Goal: Transaction & Acquisition: Obtain resource

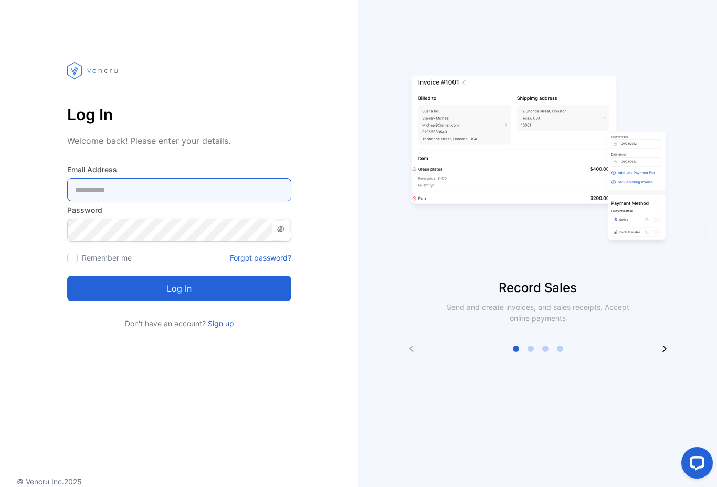
type Address-inputemail "**********"
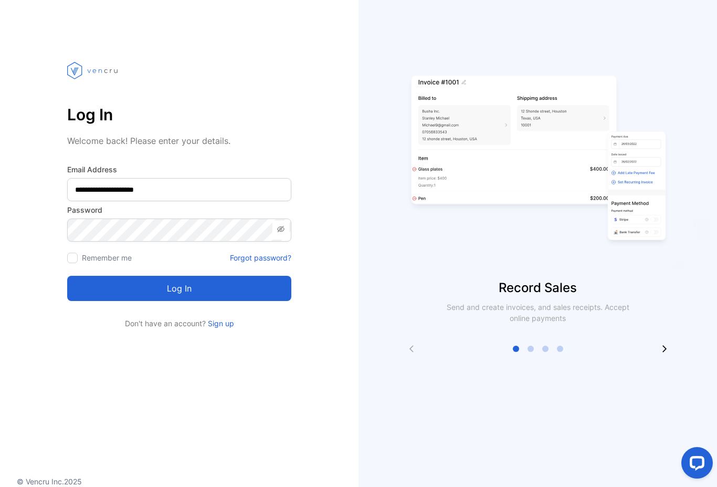
click at [179, 288] on button "Log in" at bounding box center [179, 288] width 224 height 25
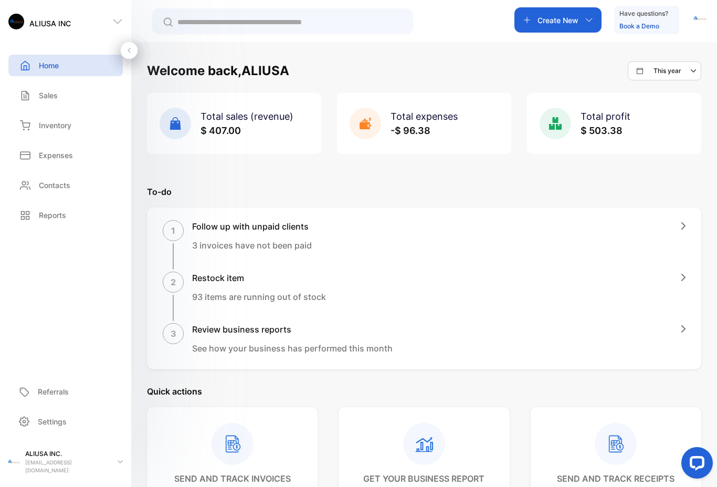
click at [58, 427] on p "Settings" at bounding box center [52, 421] width 29 height 11
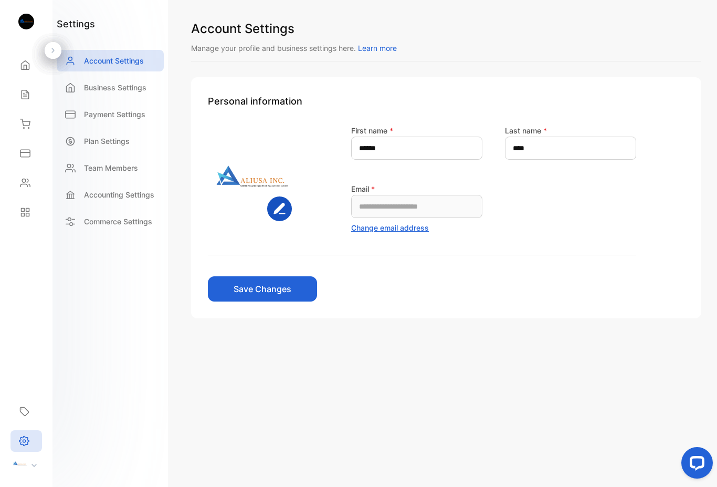
click at [122, 91] on p "Business Settings" at bounding box center [115, 87] width 62 height 11
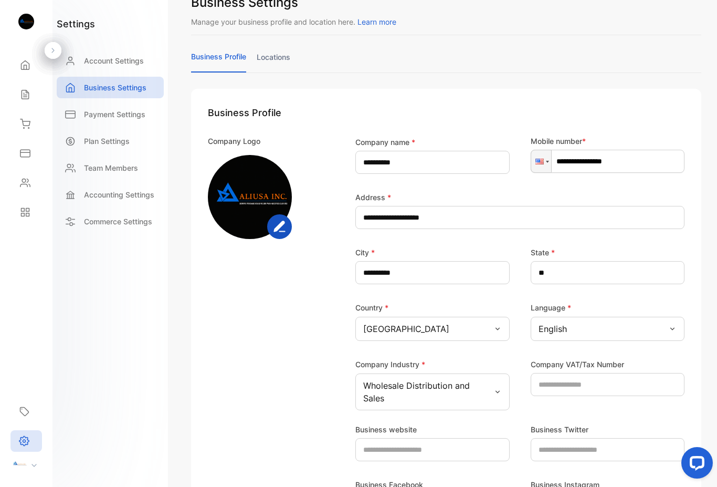
scroll to position [26, 0]
click at [247, 194] on img at bounding box center [250, 197] width 84 height 84
click at [285, 227] on rect "button" at bounding box center [279, 227] width 23 height 23
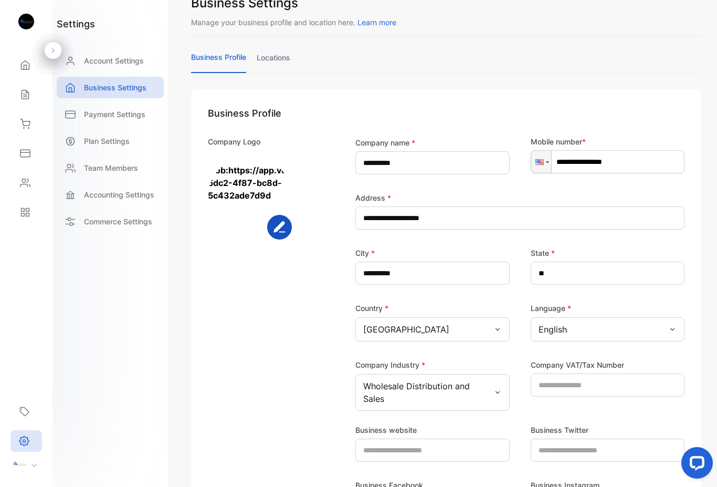
click at [127, 115] on p "Payment Settings" at bounding box center [114, 114] width 61 height 11
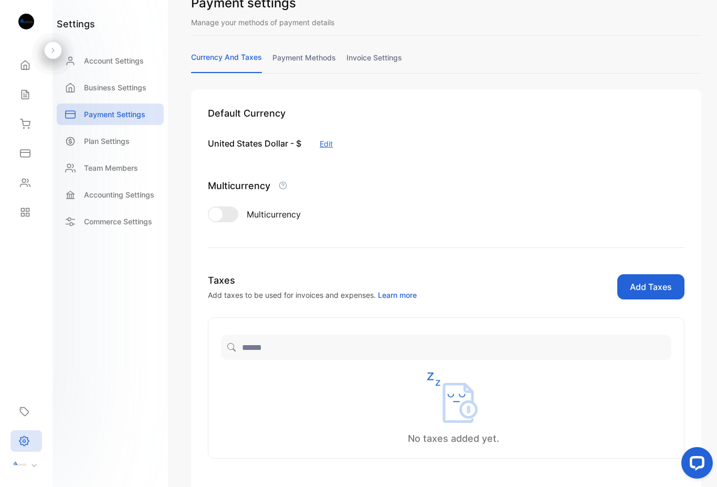
click at [310, 59] on link "payment methods" at bounding box center [305, 62] width 64 height 20
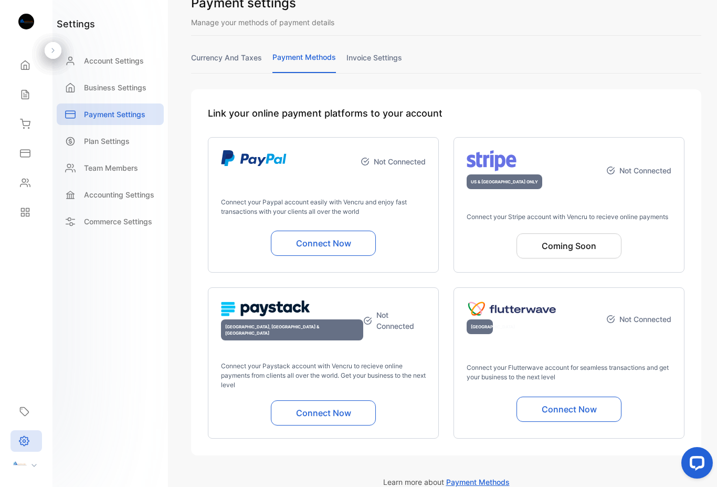
click at [384, 59] on link "invoice settings" at bounding box center [375, 62] width 56 height 20
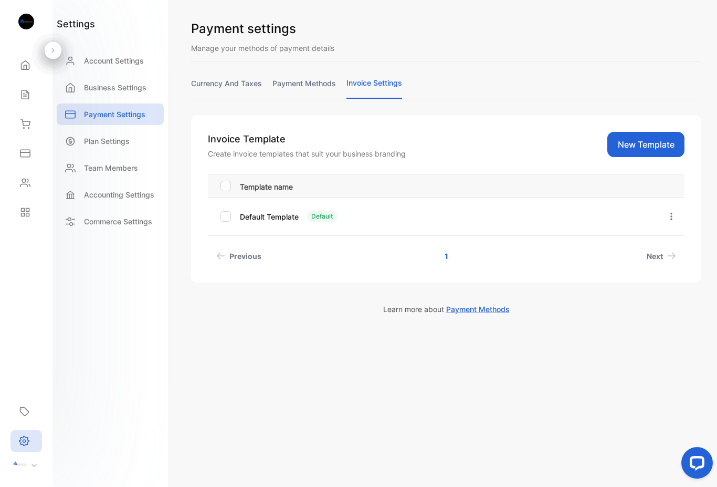
click at [318, 187] on p "Template name" at bounding box center [446, 185] width 413 height 13
click at [432, 179] on p "Template name" at bounding box center [446, 185] width 413 height 13
click at [465, 187] on p "Template name" at bounding box center [446, 185] width 413 height 13
click at [646, 147] on button "New Template" at bounding box center [646, 144] width 77 height 25
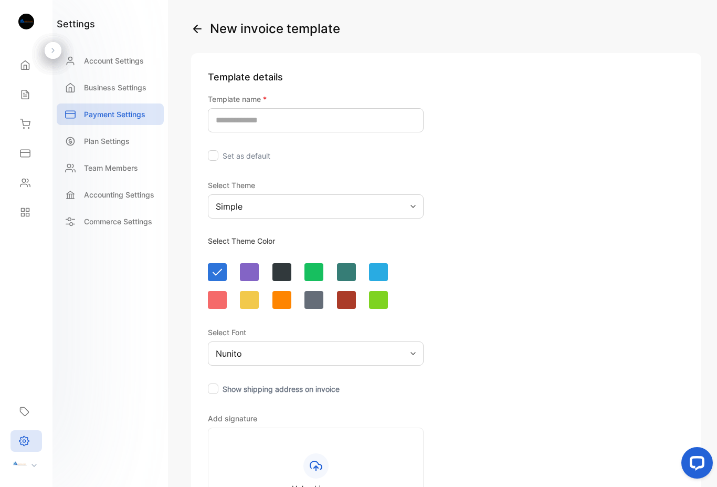
click at [196, 29] on icon "button" at bounding box center [197, 28] width 7 height 7
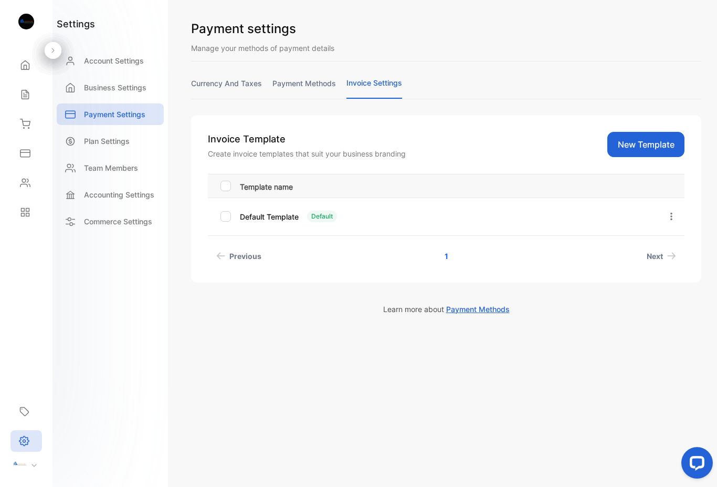
click at [668, 223] on button "button" at bounding box center [671, 216] width 9 height 21
click at [646, 246] on button "Edit" at bounding box center [641, 246] width 76 height 21
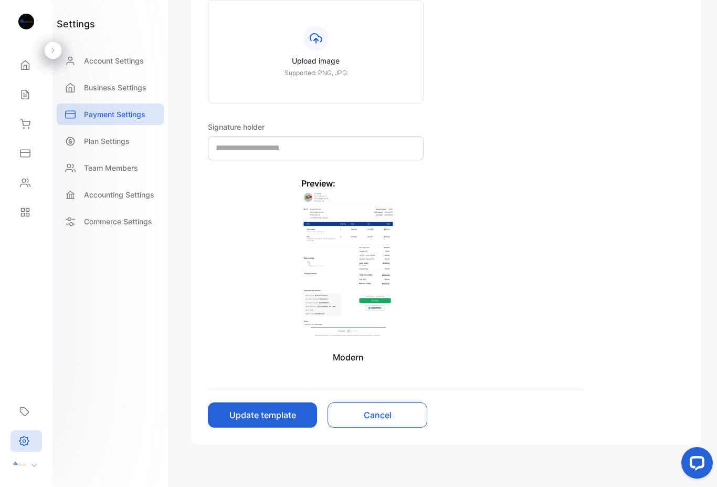
scroll to position [434, 0]
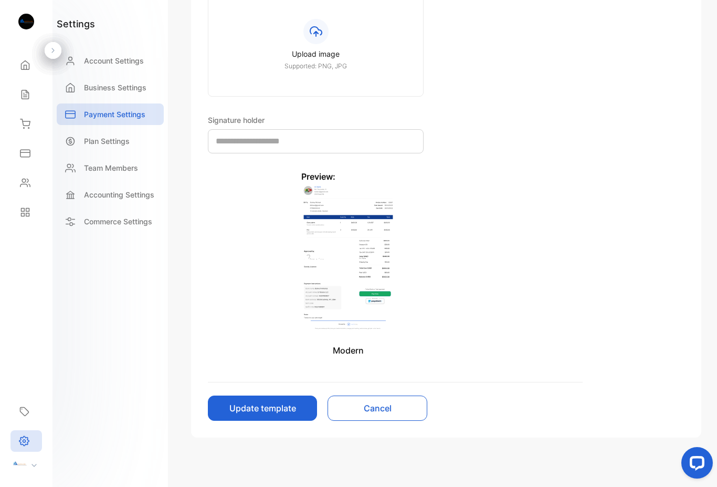
click at [360, 278] on img at bounding box center [347, 258] width 93 height 150
click at [280, 403] on button "Update template" at bounding box center [262, 407] width 109 height 25
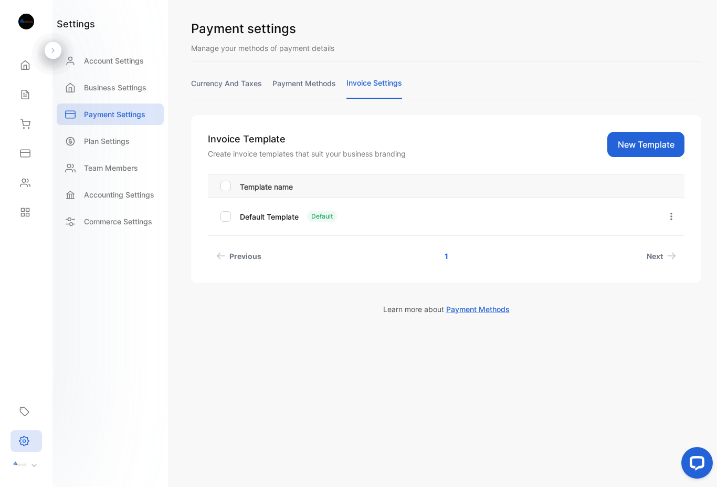
click at [676, 214] on icon "button" at bounding box center [671, 216] width 9 height 9
click at [679, 217] on td "Edit Set as default Delete" at bounding box center [669, 216] width 32 height 38
click at [674, 210] on button "button" at bounding box center [671, 216] width 9 height 21
click at [644, 247] on button "Edit" at bounding box center [641, 246] width 76 height 21
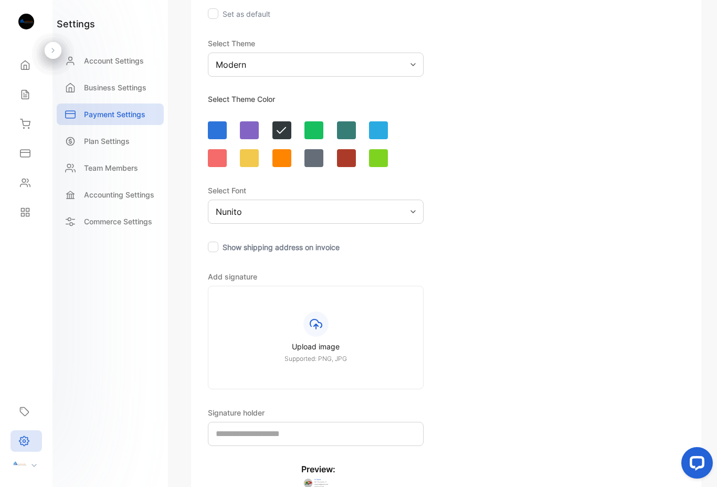
scroll to position [162, 0]
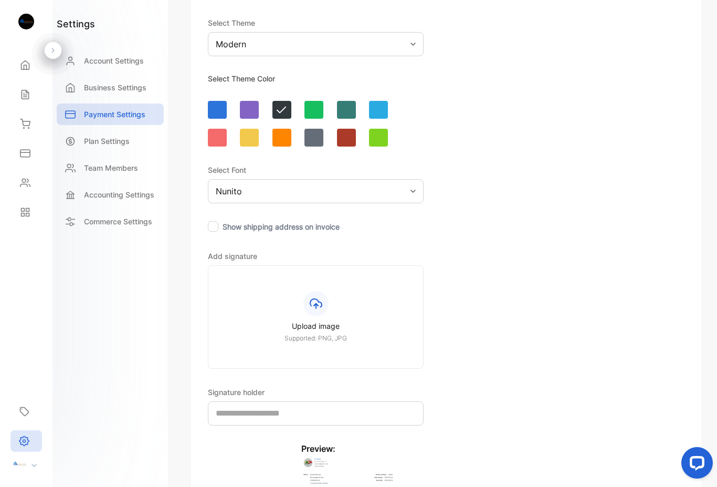
click at [216, 105] on div at bounding box center [217, 110] width 19 height 18
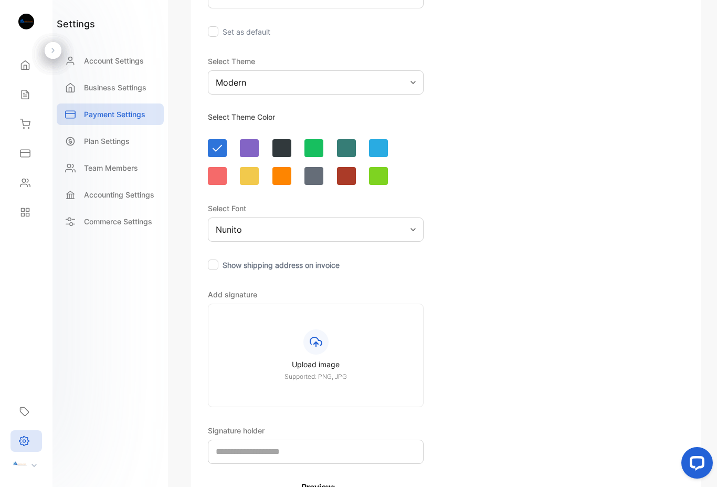
scroll to position [122, 0]
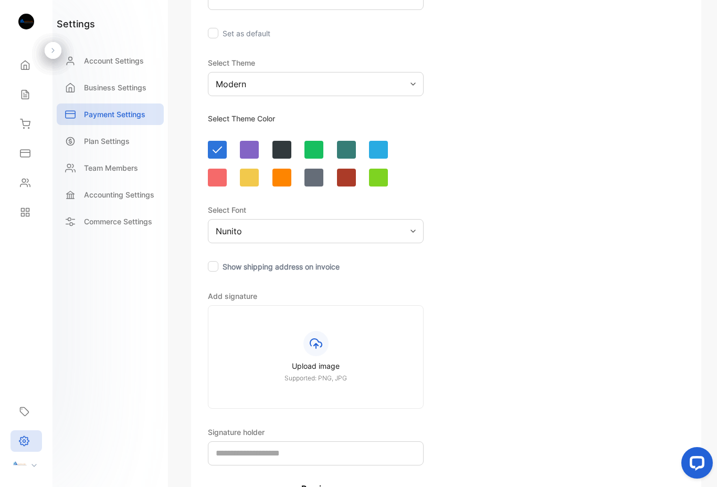
click at [408, 81] on div "Modern" at bounding box center [316, 84] width 216 height 24
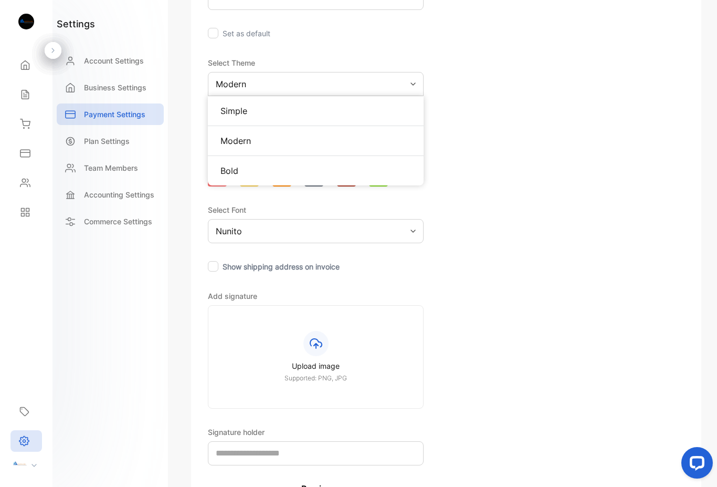
click at [273, 142] on p "Modern" at bounding box center [316, 140] width 191 height 13
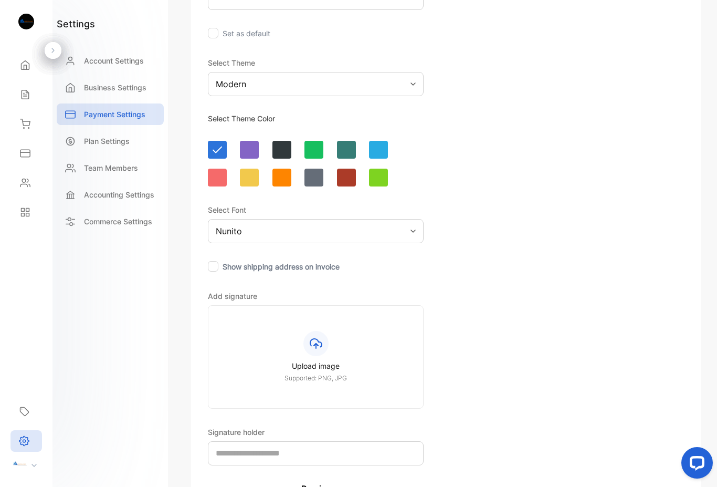
click at [356, 228] on div "Nunito" at bounding box center [316, 231] width 216 height 24
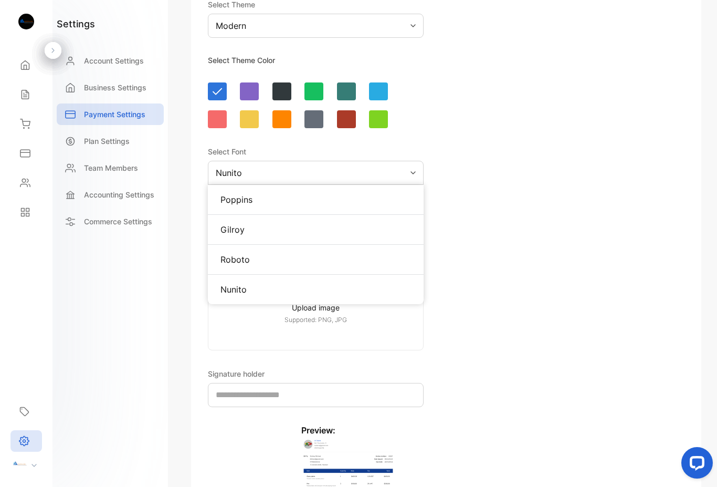
scroll to position [182, 0]
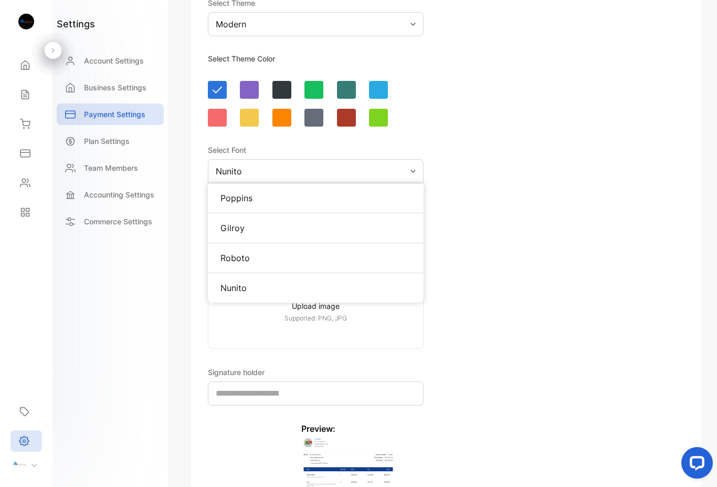
click at [286, 290] on p "Nunito" at bounding box center [316, 287] width 191 height 13
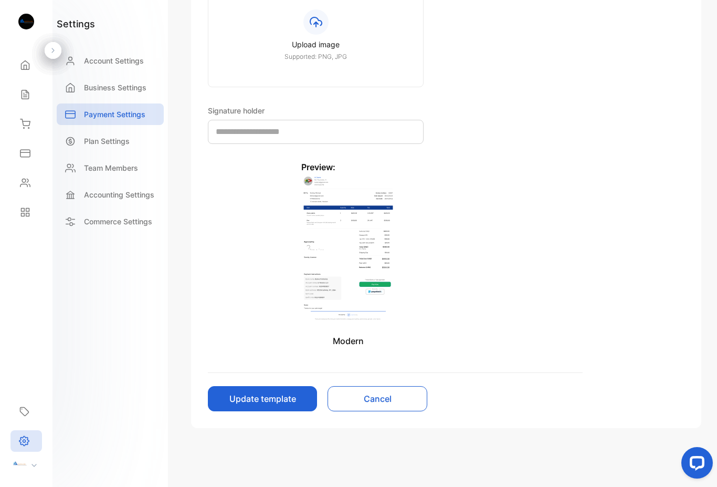
scroll to position [444, 0]
click at [274, 396] on button "Update template" at bounding box center [262, 398] width 109 height 25
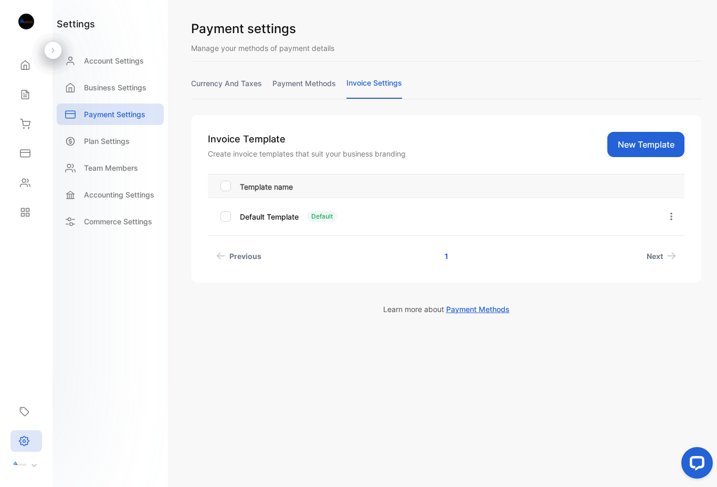
click at [673, 216] on icon "button" at bounding box center [671, 216] width 9 height 9
click at [644, 243] on button "Edit" at bounding box center [641, 246] width 76 height 21
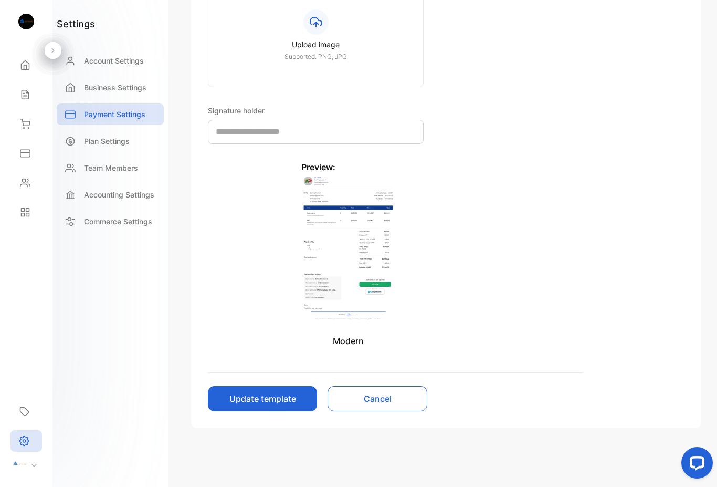
scroll to position [444, 0]
click at [375, 253] on img at bounding box center [347, 248] width 93 height 150
click at [367, 266] on img at bounding box center [347, 248] width 93 height 150
click at [357, 341] on p "Modern" at bounding box center [347, 341] width 93 height 13
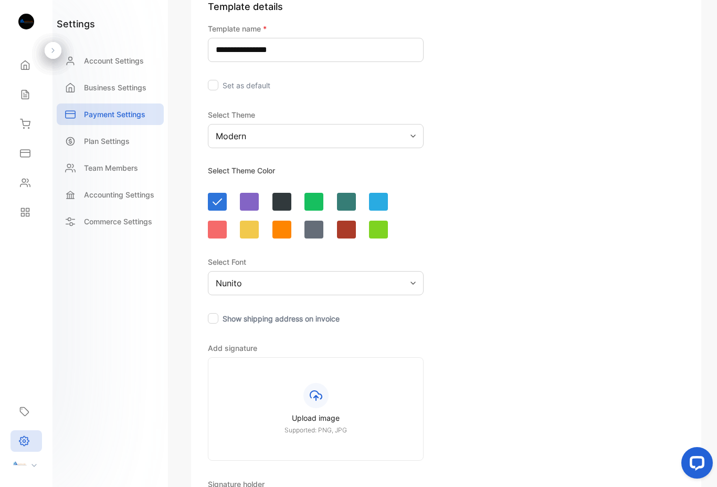
scroll to position [67, 0]
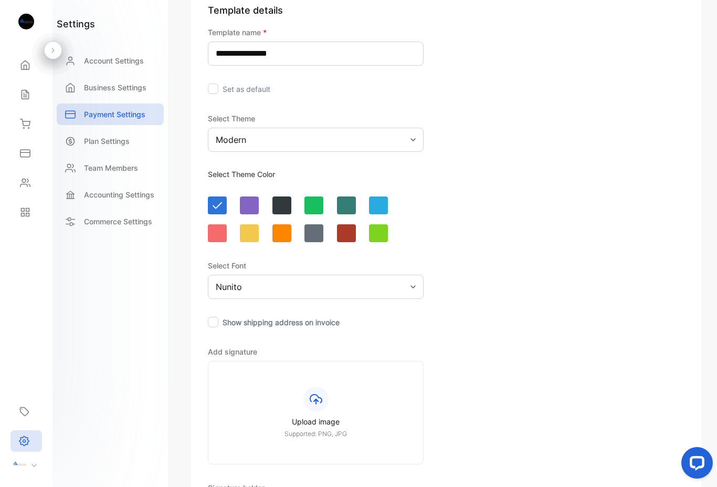
click at [413, 137] on div "Modern" at bounding box center [316, 140] width 216 height 24
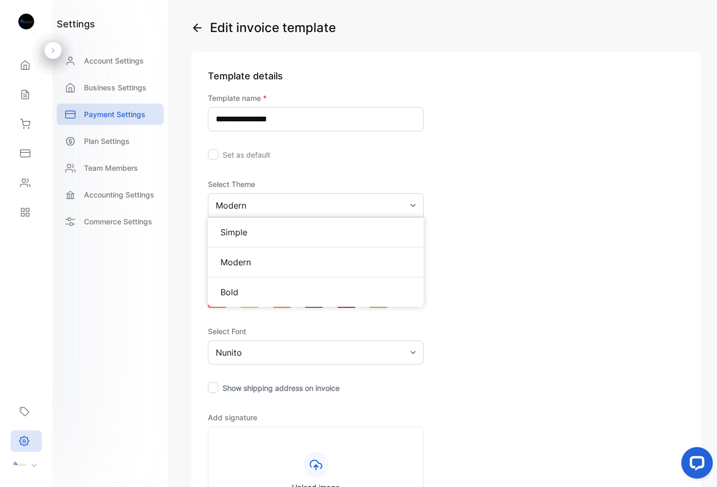
scroll to position [20, 0]
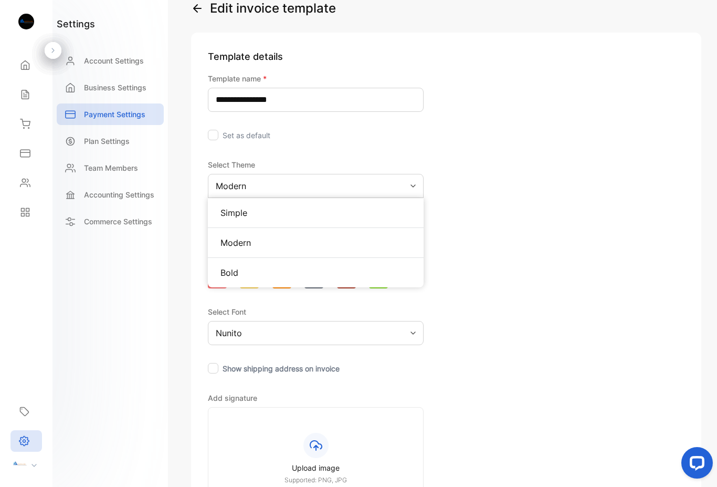
click at [331, 241] on p "Modern" at bounding box center [316, 242] width 191 height 13
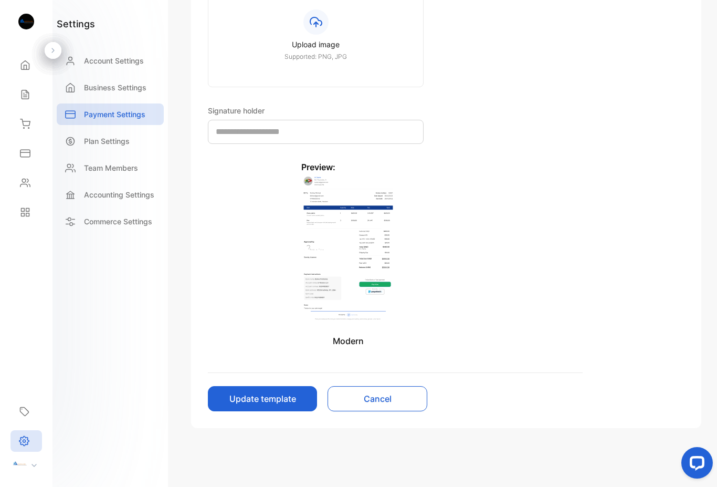
scroll to position [444, 0]
click at [300, 130] on input "text" at bounding box center [316, 132] width 216 height 24
type input "*"
type input "******"
click at [284, 396] on button "Update template" at bounding box center [262, 398] width 109 height 25
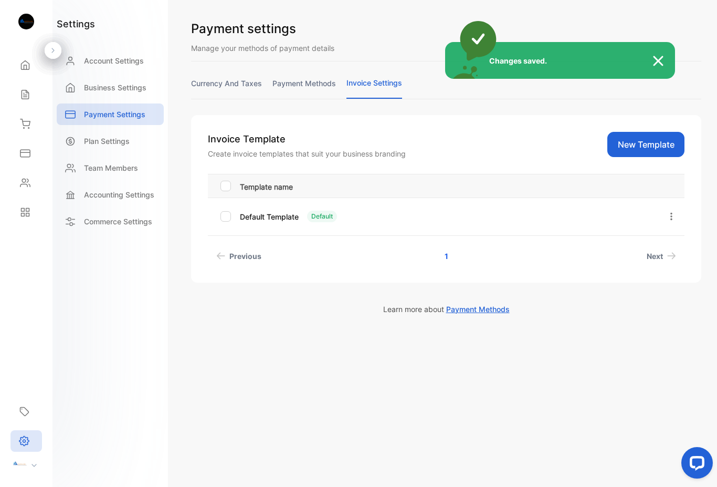
click at [659, 147] on div "Changes saved." at bounding box center [358, 243] width 717 height 487
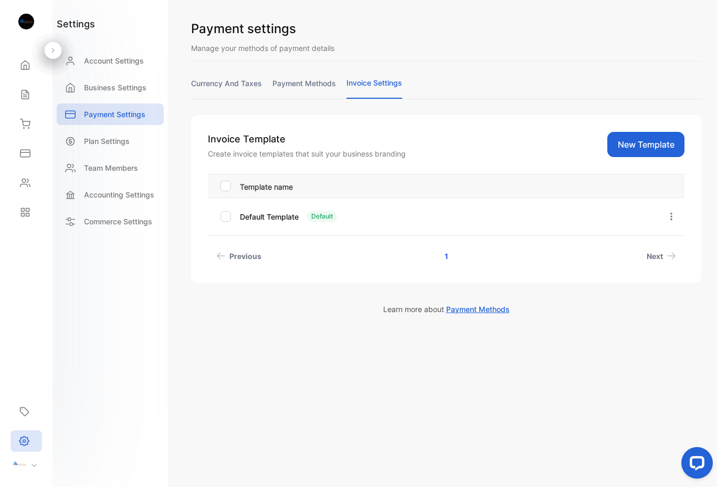
click at [661, 146] on button "New Template" at bounding box center [646, 144] width 77 height 25
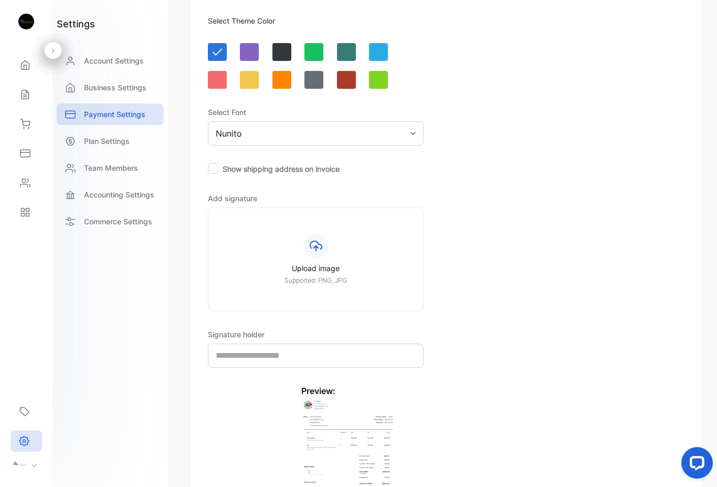
scroll to position [223, 0]
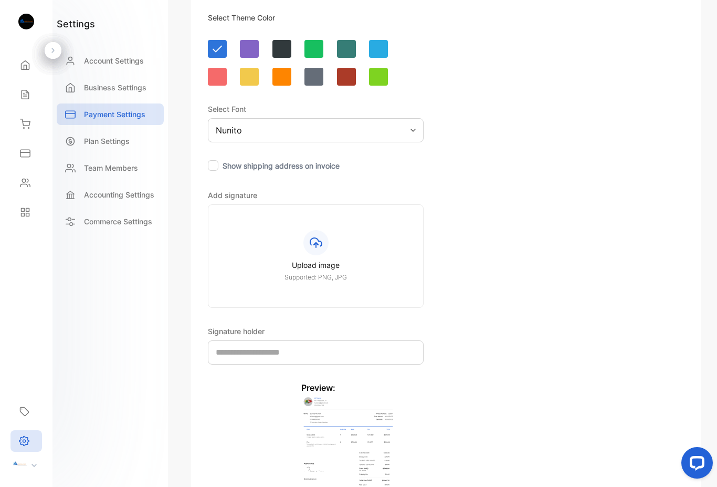
click at [320, 256] on label "Upload image Supported: PNG, JPG" at bounding box center [316, 256] width 164 height 52
click at [0, 0] on input "Upload image Supported: PNG, JPG" at bounding box center [0, 0] width 0 height 0
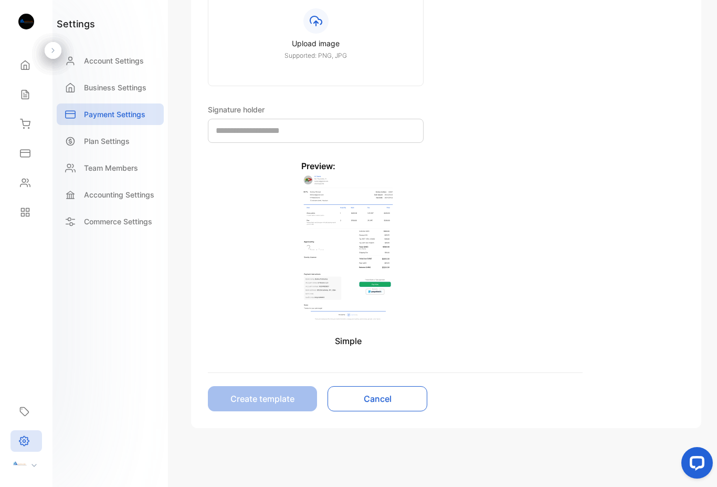
scroll to position [445, 0]
click at [344, 336] on p "Simple" at bounding box center [347, 341] width 93 height 13
click at [361, 255] on img at bounding box center [347, 247] width 93 height 151
click at [358, 252] on img at bounding box center [347, 247] width 93 height 151
click at [388, 267] on img at bounding box center [347, 247] width 93 height 151
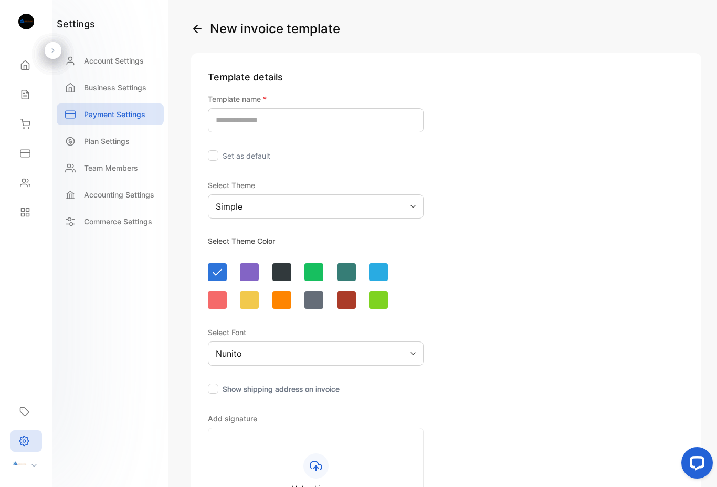
scroll to position [0, 0]
click at [139, 112] on p "Payment Settings" at bounding box center [114, 114] width 61 height 11
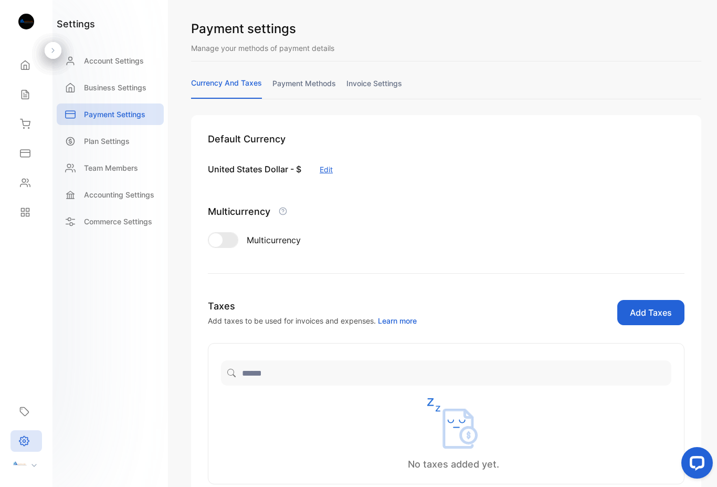
click at [307, 86] on link "payment methods" at bounding box center [305, 88] width 64 height 20
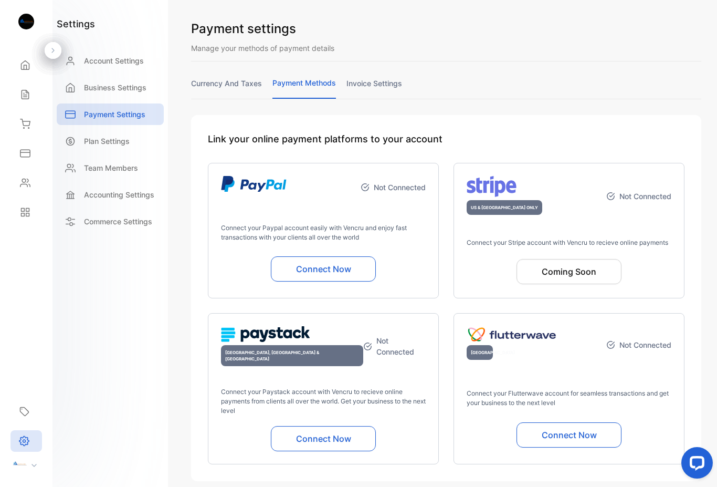
click at [388, 78] on link "invoice settings" at bounding box center [375, 88] width 56 height 20
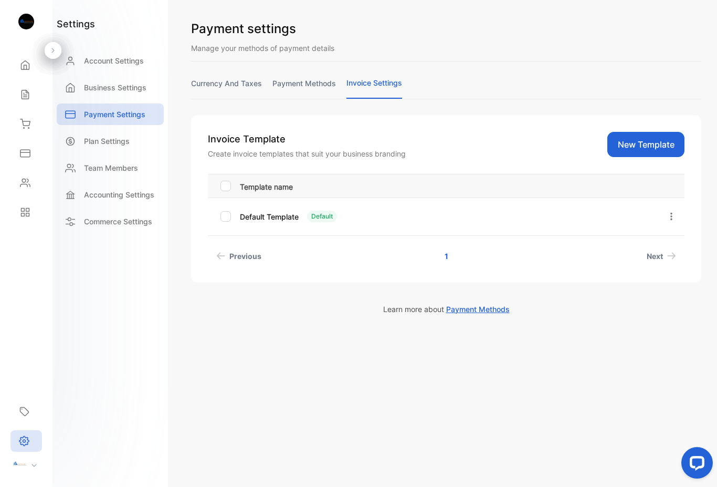
click at [657, 254] on span "Next" at bounding box center [655, 255] width 16 height 11
click at [658, 255] on span "Next" at bounding box center [655, 255] width 16 height 11
click at [659, 256] on span "Next" at bounding box center [655, 255] width 16 height 11
click at [248, 260] on span "Previous" at bounding box center [245, 255] width 32 height 11
click at [651, 257] on span "Next" at bounding box center [655, 255] width 16 height 11
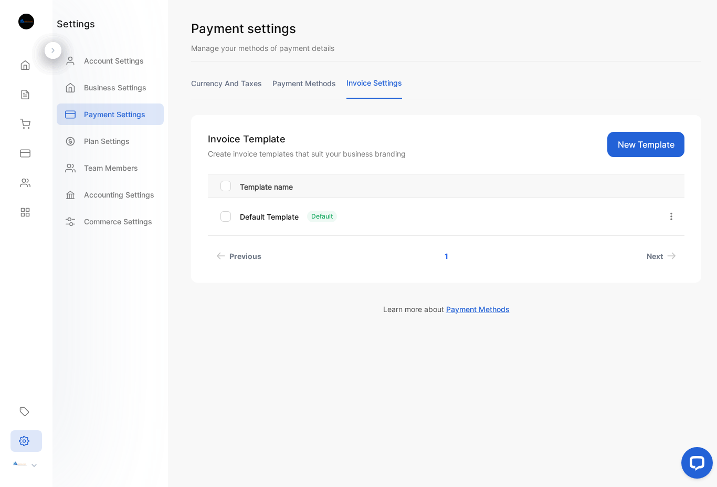
click at [453, 258] on link "1" at bounding box center [446, 255] width 29 height 19
click at [523, 219] on div "Default Template Default" at bounding box center [441, 217] width 403 height 12
click at [670, 220] on icon "button" at bounding box center [671, 216] width 9 height 9
click at [641, 244] on span "Edit" at bounding box center [634, 246] width 16 height 13
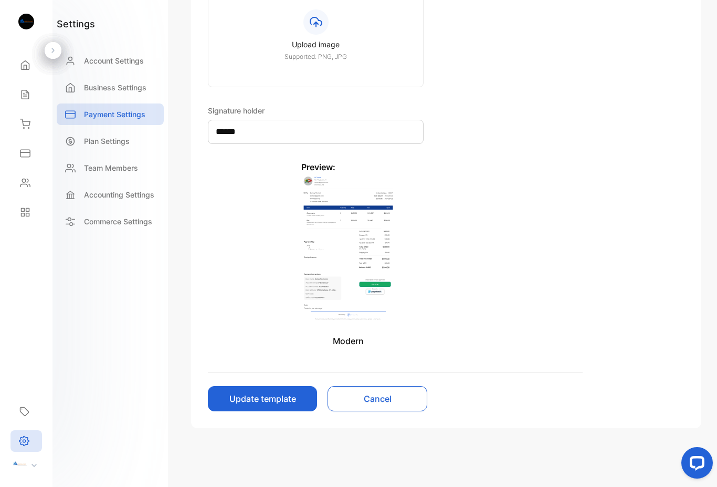
scroll to position [444, 0]
click at [376, 251] on img at bounding box center [347, 248] width 93 height 150
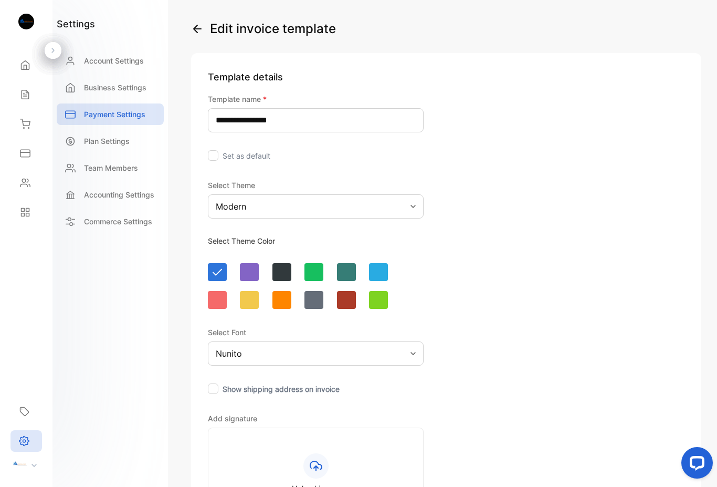
scroll to position [0, 0]
click at [193, 25] on icon "button" at bounding box center [197, 29] width 13 height 13
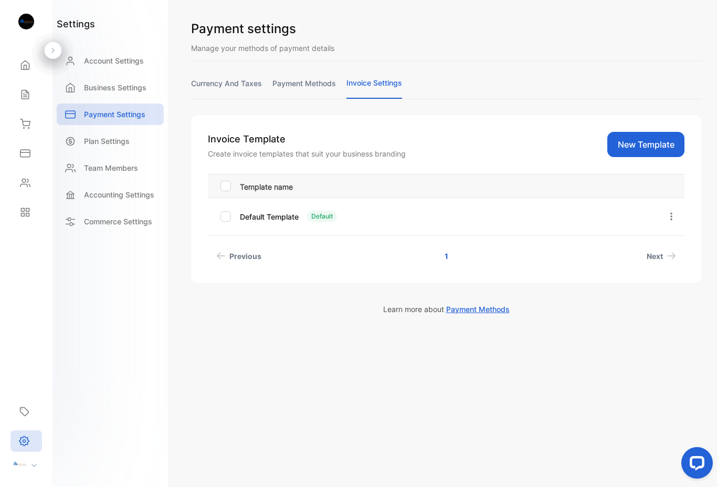
click at [112, 145] on p "Plan Settings" at bounding box center [107, 140] width 46 height 11
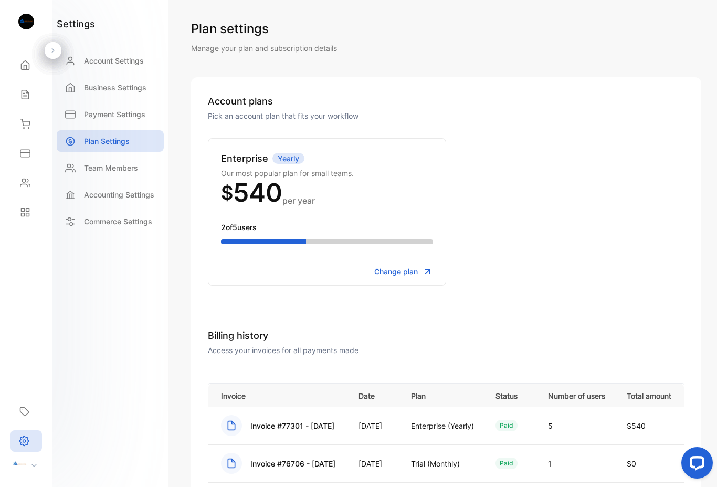
click at [29, 120] on icon at bounding box center [25, 124] width 11 height 11
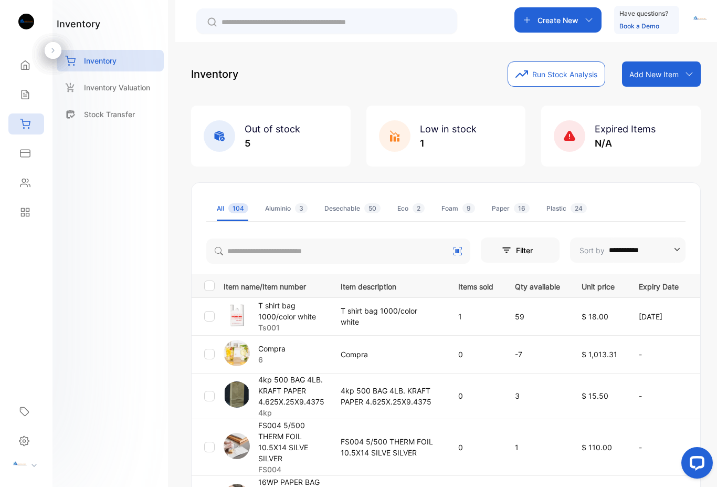
click at [28, 89] on div "Sales" at bounding box center [26, 94] width 36 height 21
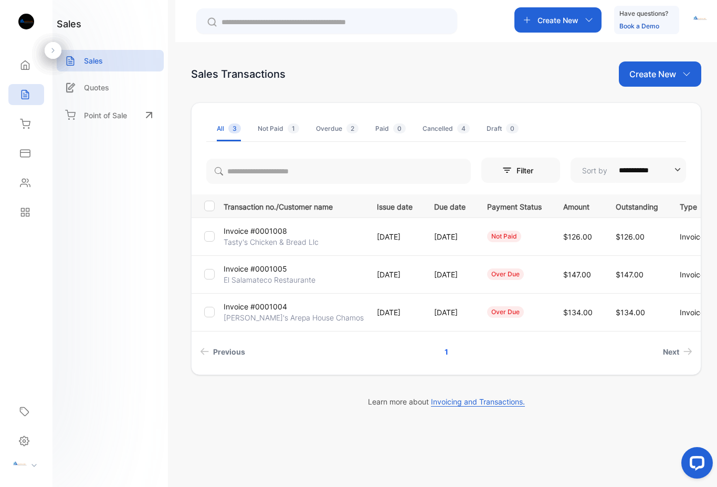
click at [128, 64] on div "Sales" at bounding box center [110, 61] width 107 height 22
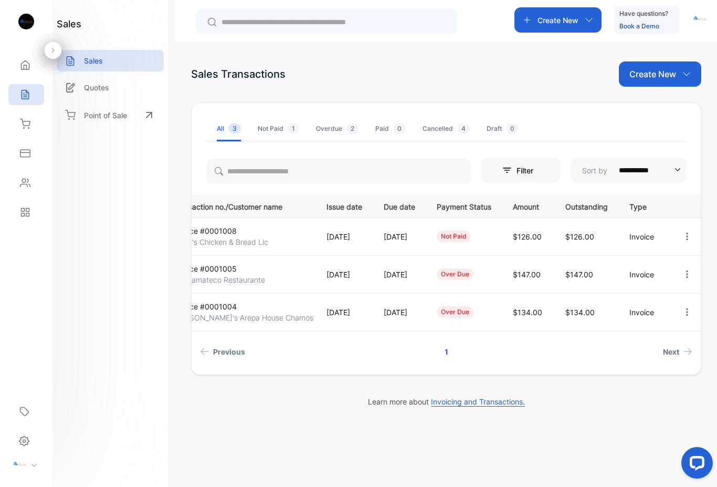
scroll to position [0, 55]
click at [687, 235] on icon "button" at bounding box center [687, 236] width 9 height 9
click at [566, 83] on div "Sales Transactions Create New" at bounding box center [446, 73] width 510 height 25
click at [27, 441] on icon at bounding box center [24, 440] width 11 height 11
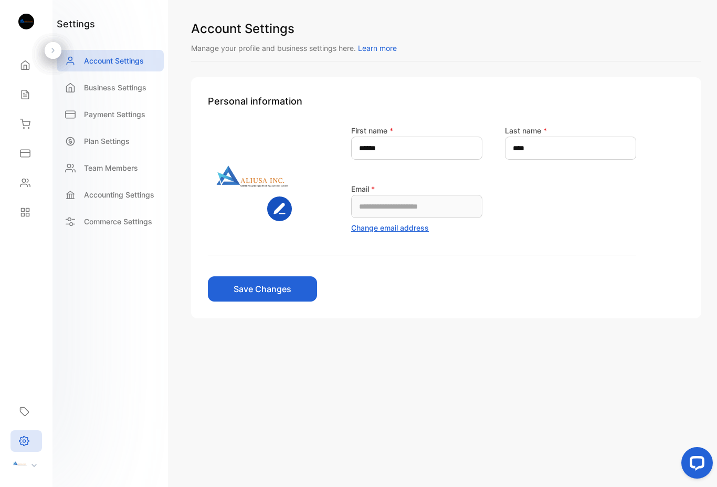
click at [41, 466] on div at bounding box center [29, 465] width 46 height 18
click at [296, 277] on button "Save Changes" at bounding box center [262, 288] width 109 height 25
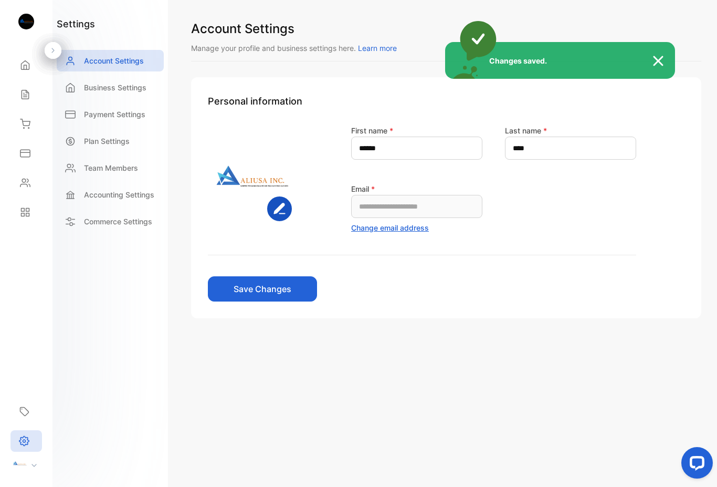
click at [664, 59] on img at bounding box center [663, 61] width 23 height 13
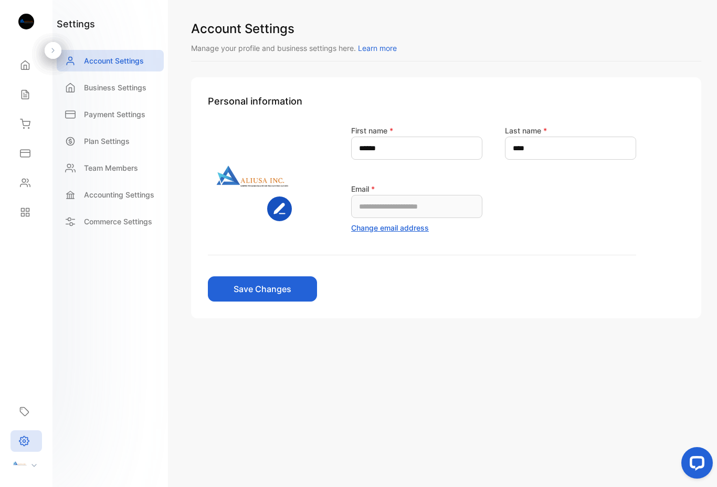
click at [279, 204] on rect "button" at bounding box center [279, 208] width 23 height 23
click at [286, 290] on button "Save Changes" at bounding box center [262, 288] width 109 height 25
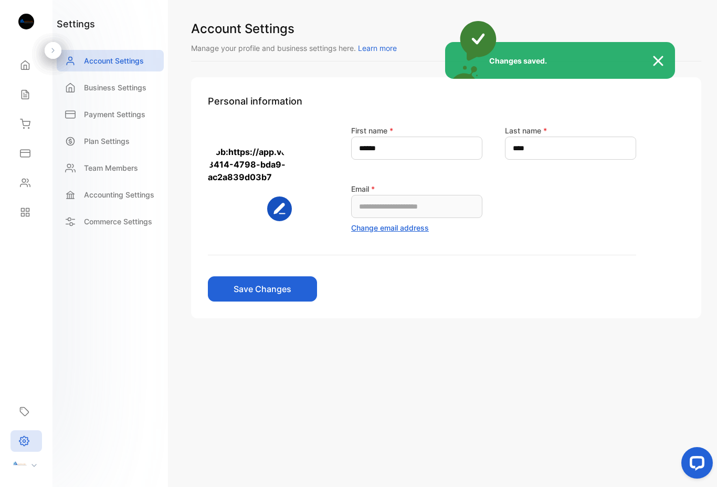
click at [128, 88] on div "Changes saved." at bounding box center [358, 243] width 717 height 487
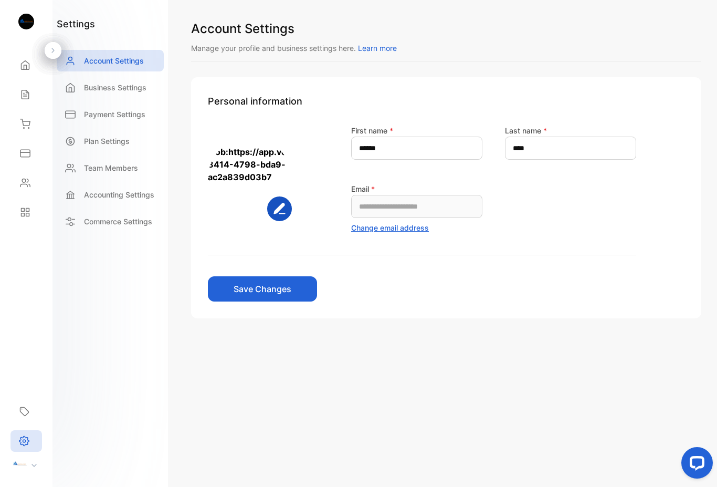
click at [128, 89] on p "Business Settings" at bounding box center [115, 87] width 62 height 11
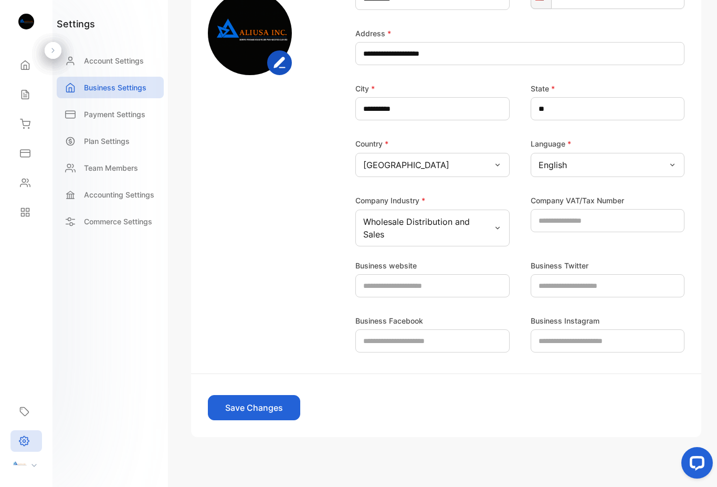
scroll to position [189, 0]
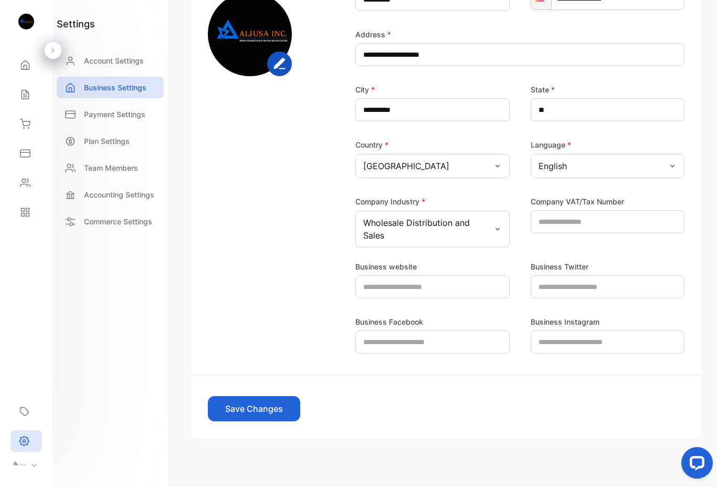
click at [125, 112] on p "Payment Settings" at bounding box center [114, 114] width 61 height 11
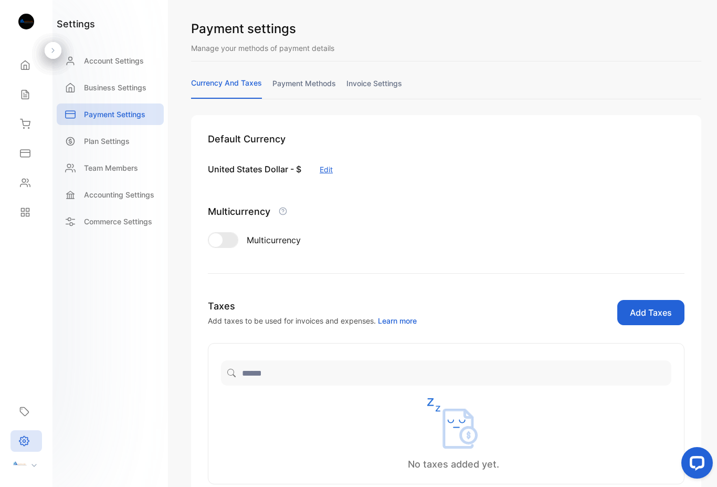
click at [111, 142] on p "Plan Settings" at bounding box center [107, 140] width 46 height 11
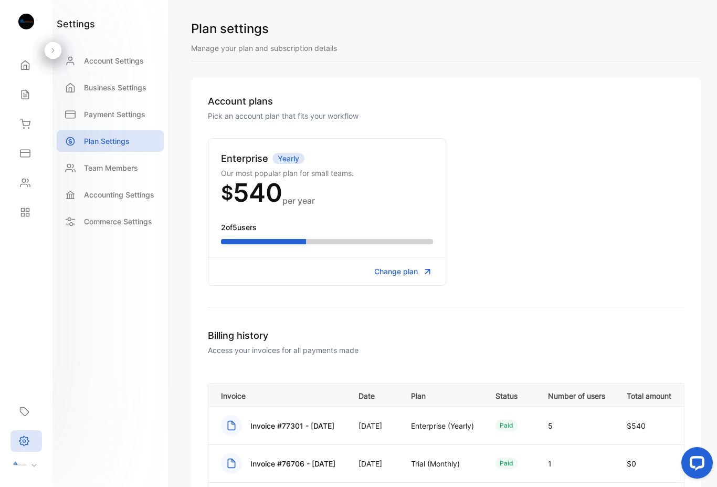
click at [27, 67] on icon at bounding box center [25, 65] width 11 height 11
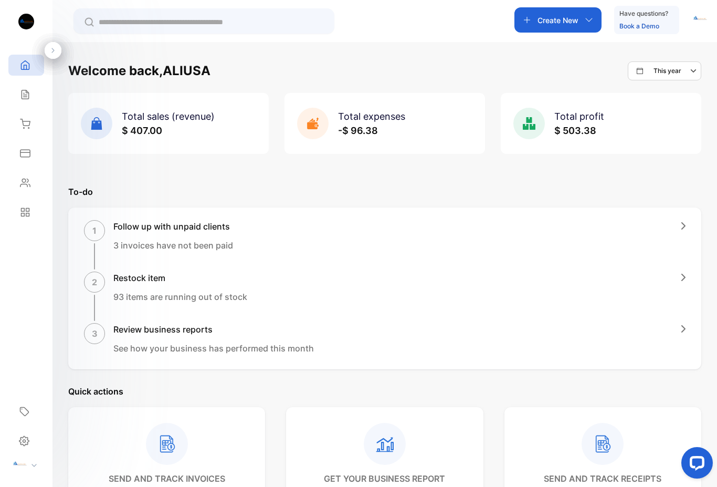
click at [28, 183] on icon at bounding box center [25, 182] width 11 height 11
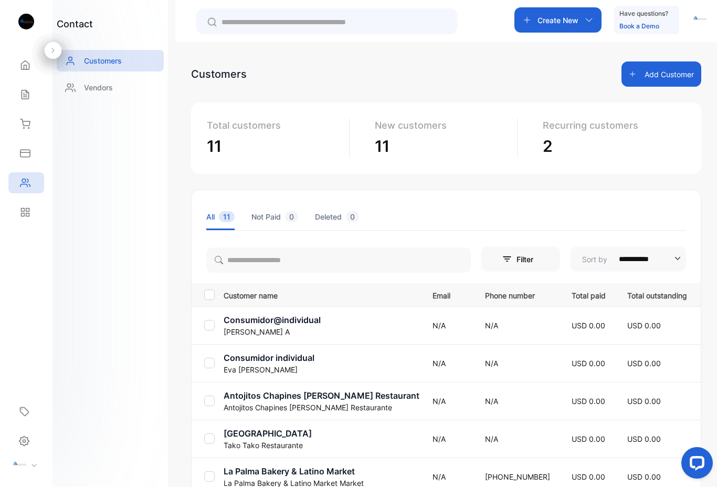
click at [29, 120] on icon at bounding box center [25, 124] width 11 height 11
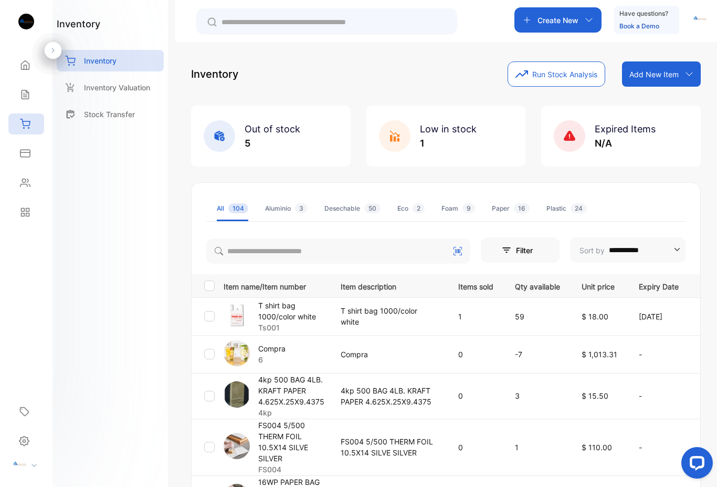
click at [33, 464] on icon at bounding box center [34, 465] width 5 height 3
click at [27, 441] on icon at bounding box center [24, 440] width 11 height 11
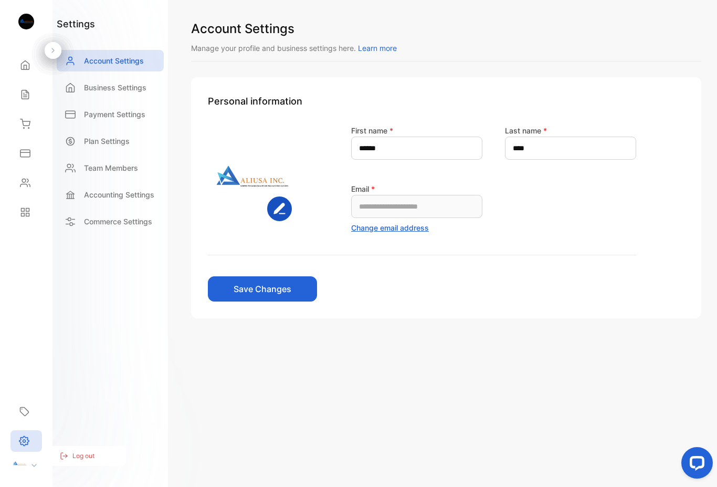
click at [139, 65] on p "Account Settings" at bounding box center [114, 60] width 60 height 11
click at [128, 93] on div "Business Settings" at bounding box center [110, 88] width 107 height 22
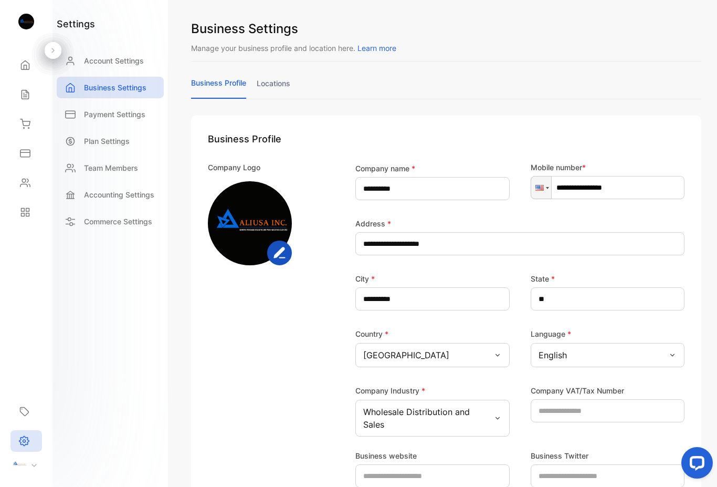
click at [276, 85] on link "locations" at bounding box center [274, 88] width 34 height 20
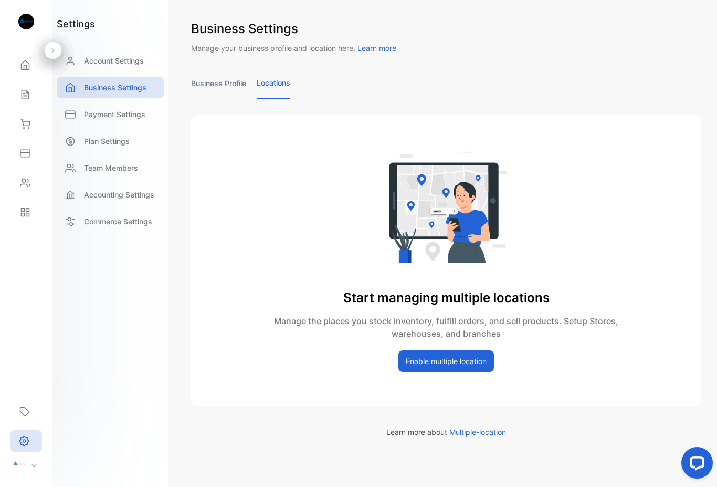
click at [220, 79] on link "business profile" at bounding box center [218, 88] width 55 height 20
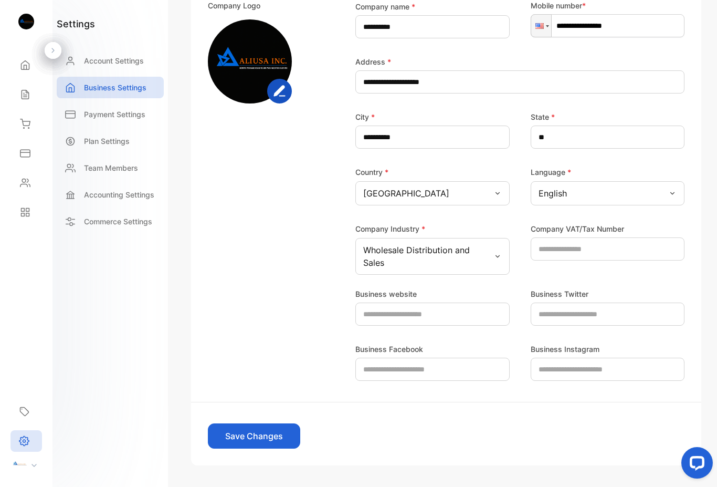
scroll to position [165, 0]
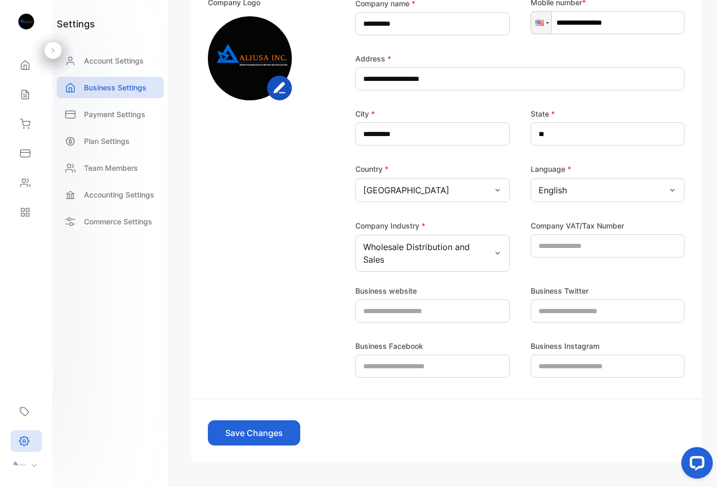
click at [126, 119] on p "Payment Settings" at bounding box center [114, 114] width 61 height 11
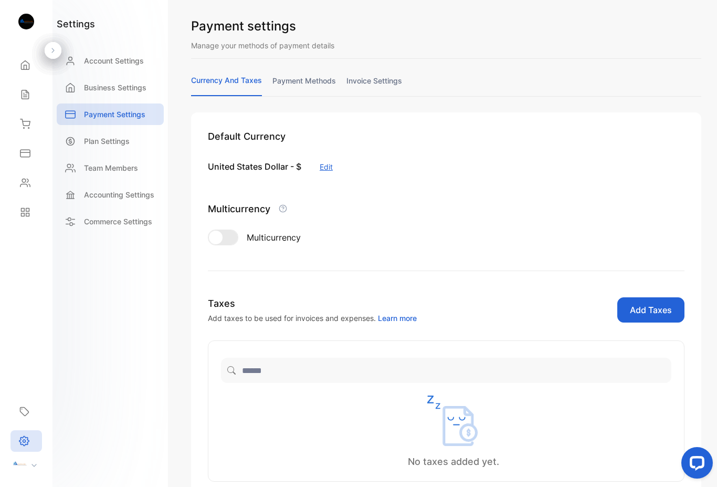
scroll to position [1, 0]
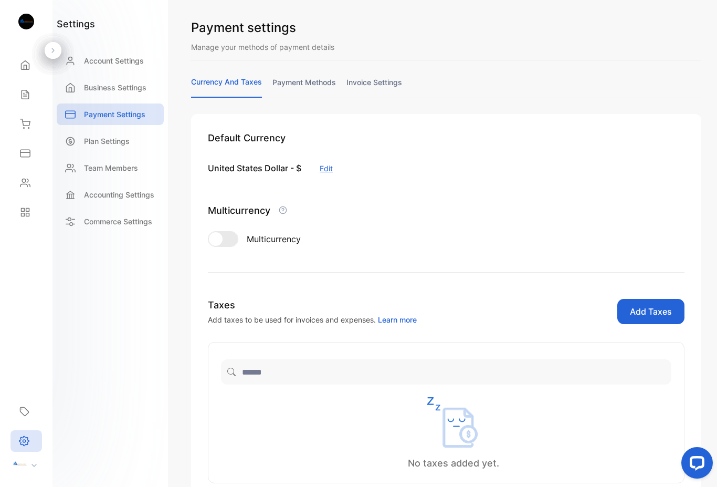
click at [306, 79] on link "payment methods" at bounding box center [305, 87] width 64 height 20
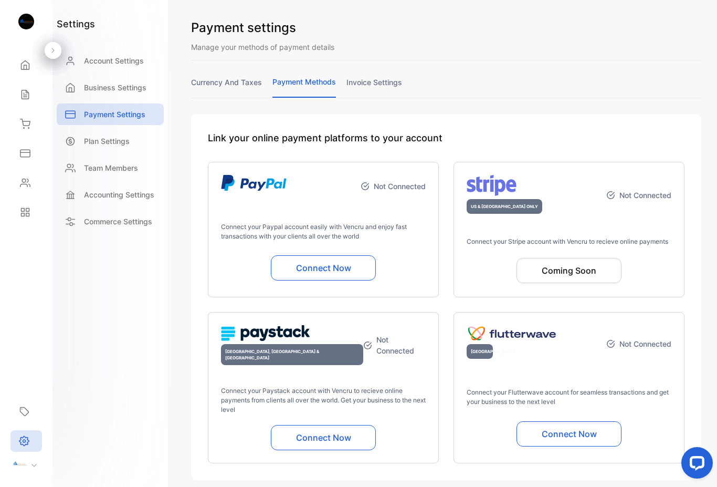
click at [388, 82] on link "invoice settings" at bounding box center [375, 87] width 56 height 20
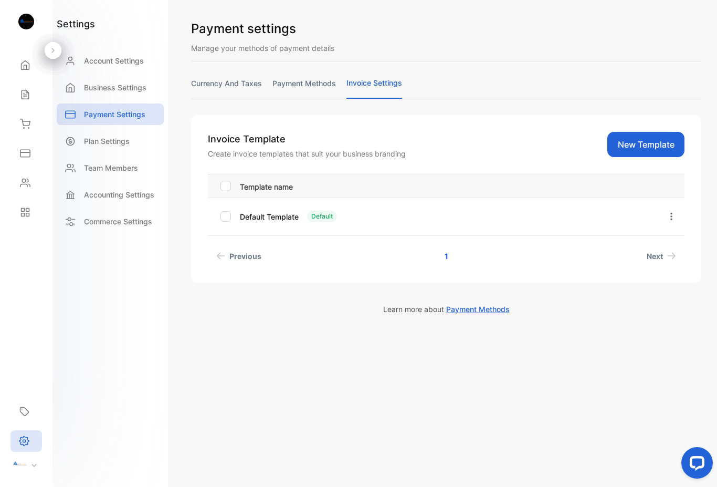
click at [118, 166] on p "Team Members" at bounding box center [111, 167] width 54 height 11
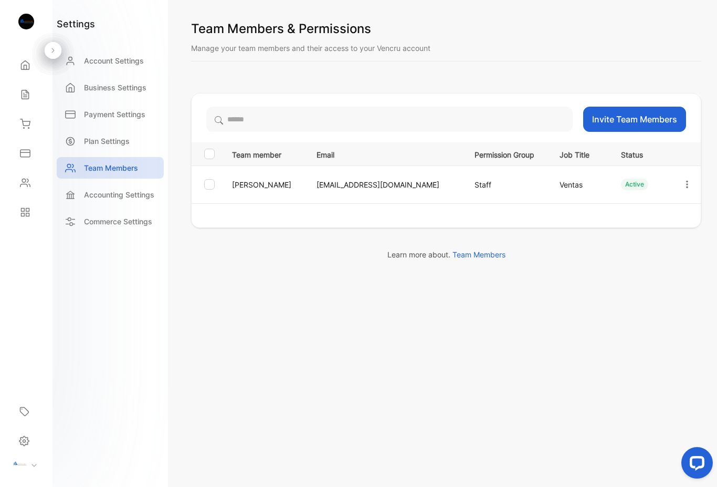
click at [130, 192] on p "Accounting Settings" at bounding box center [119, 194] width 70 height 11
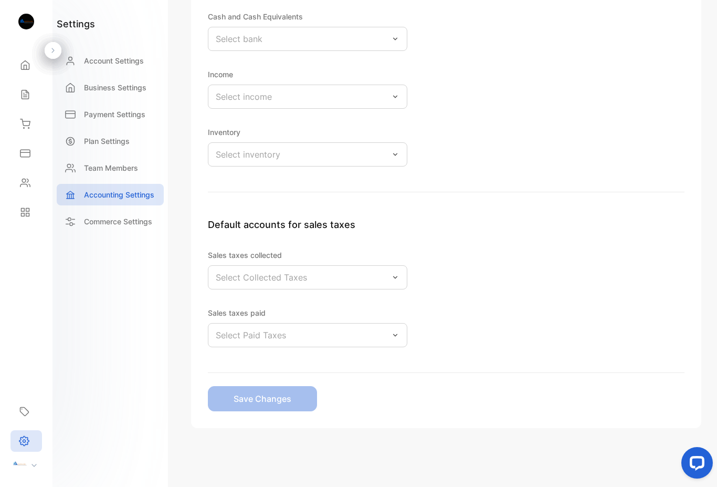
scroll to position [194, 0]
click at [119, 222] on p "Commerce Settings" at bounding box center [118, 221] width 68 height 11
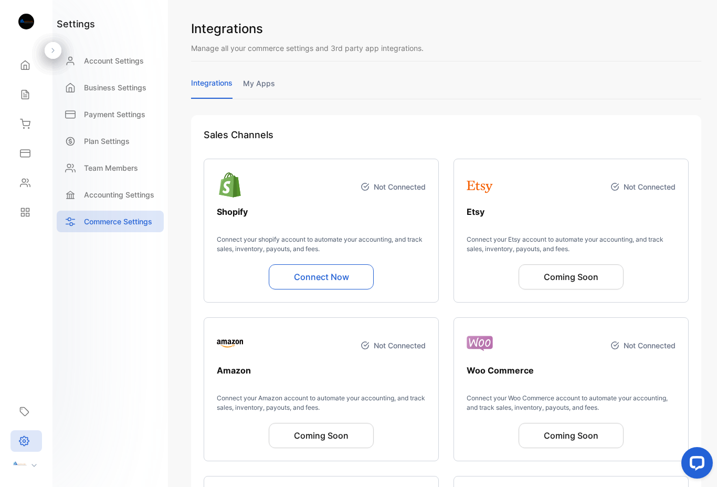
click at [29, 18] on img at bounding box center [26, 22] width 16 height 16
click at [33, 17] on img at bounding box center [26, 22] width 16 height 16
click at [31, 66] on div "Home" at bounding box center [26, 65] width 36 height 21
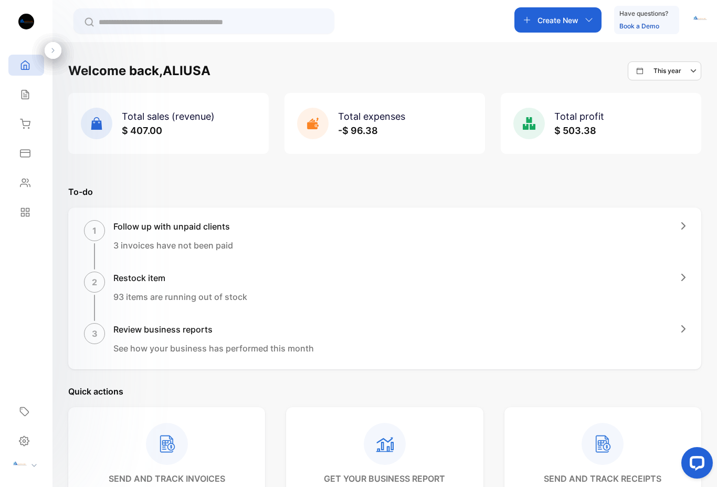
click at [27, 208] on icon at bounding box center [27, 209] width 3 height 3
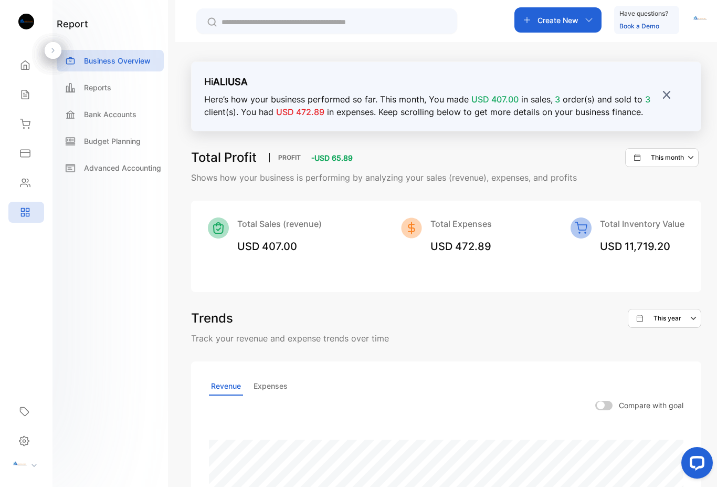
click at [28, 150] on icon at bounding box center [24, 153] width 9 height 7
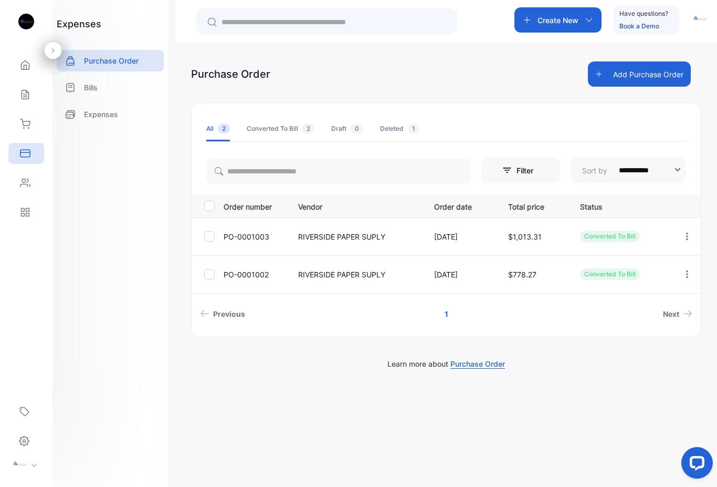
click at [26, 123] on icon at bounding box center [25, 124] width 11 height 11
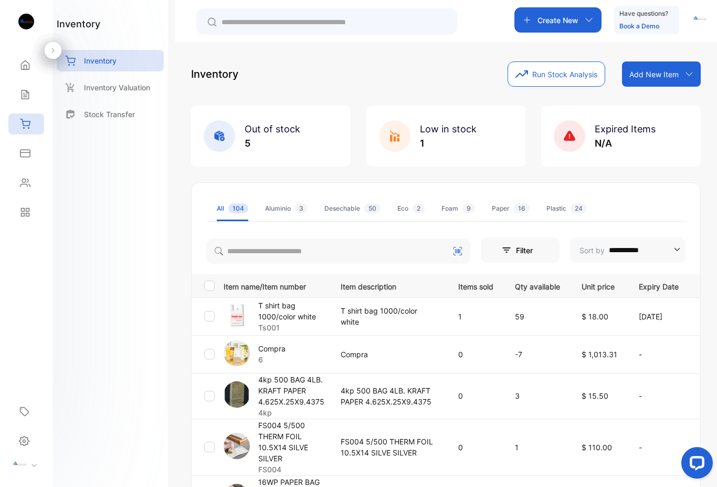
click at [25, 66] on icon at bounding box center [25, 65] width 11 height 11
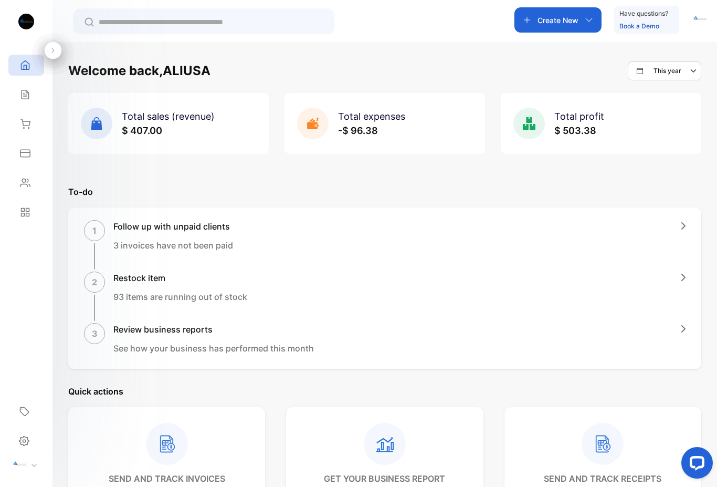
click at [32, 99] on div "Sales" at bounding box center [26, 94] width 36 height 21
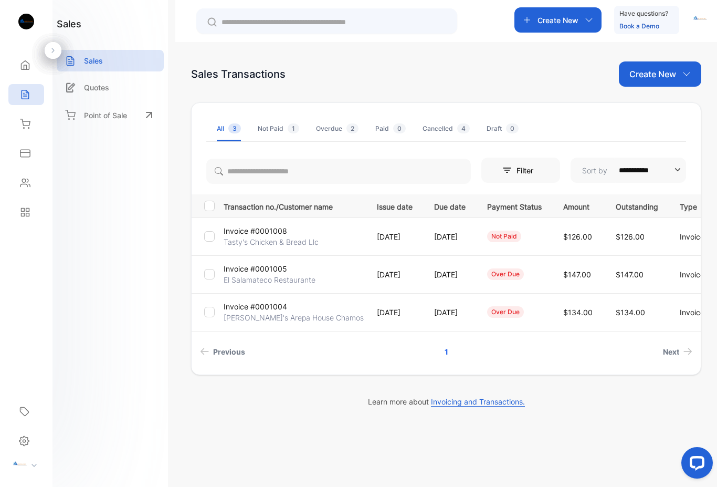
click at [377, 238] on p "[DATE]" at bounding box center [395, 236] width 36 height 11
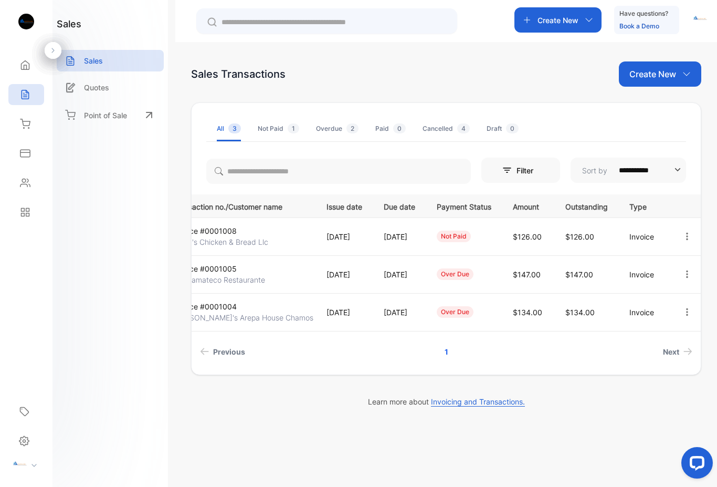
scroll to position [0, 55]
click at [687, 234] on icon "button" at bounding box center [687, 235] width 2 height 7
click at [655, 325] on div "Print" at bounding box center [654, 326] width 106 height 21
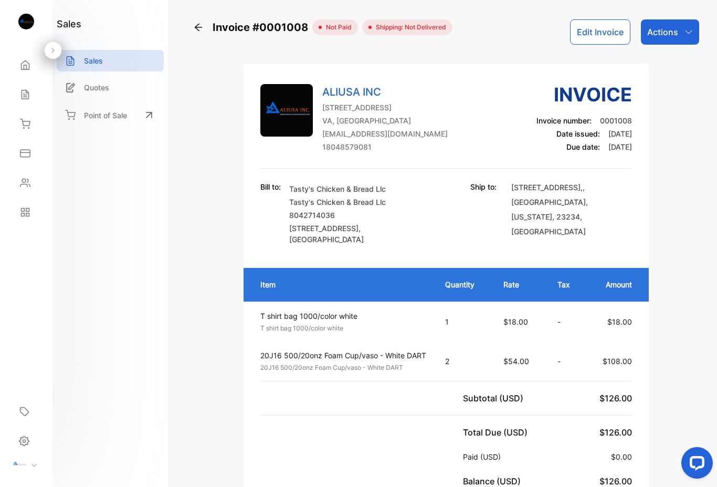
click at [686, 33] on icon "button" at bounding box center [689, 32] width 8 height 8
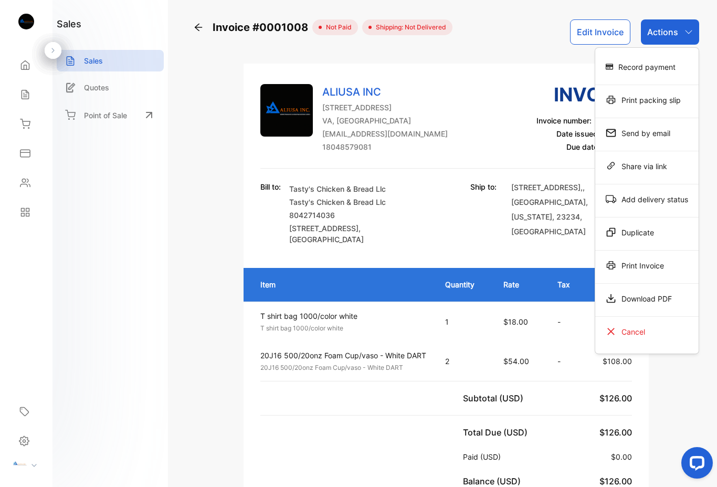
click at [659, 295] on div "Download PDF" at bounding box center [647, 298] width 103 height 21
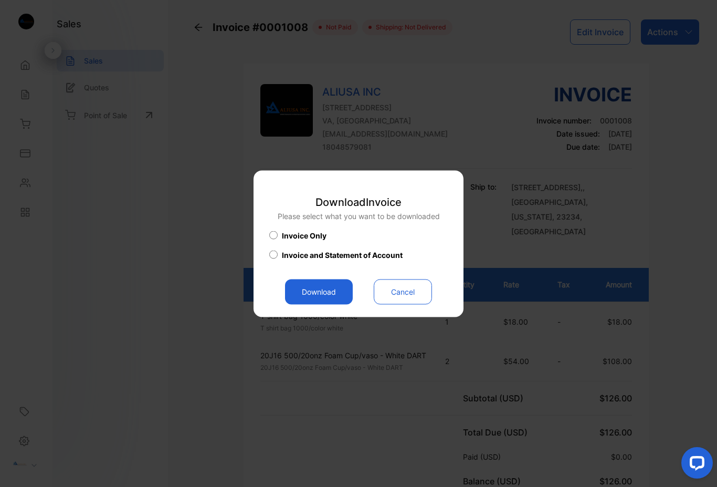
click at [321, 291] on button "Download" at bounding box center [319, 291] width 68 height 25
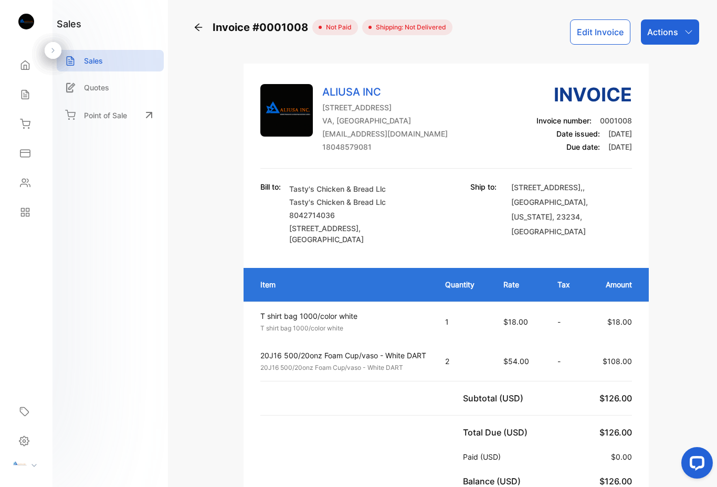
click at [691, 33] on icon "button" at bounding box center [689, 32] width 8 height 8
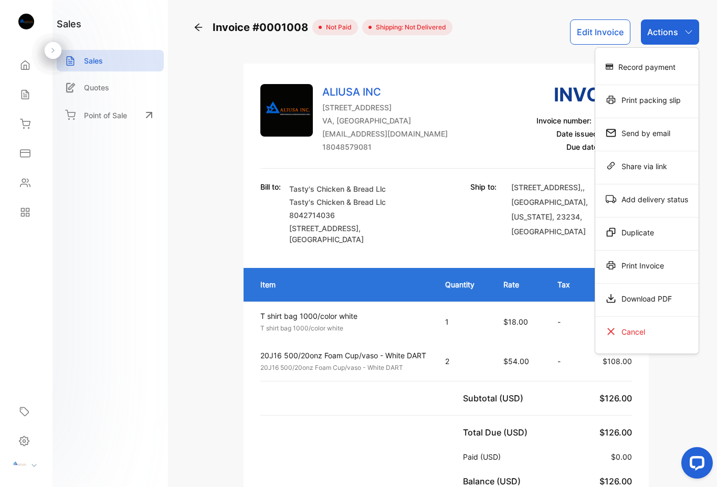
click at [661, 265] on div "Print Invoice" at bounding box center [647, 265] width 103 height 21
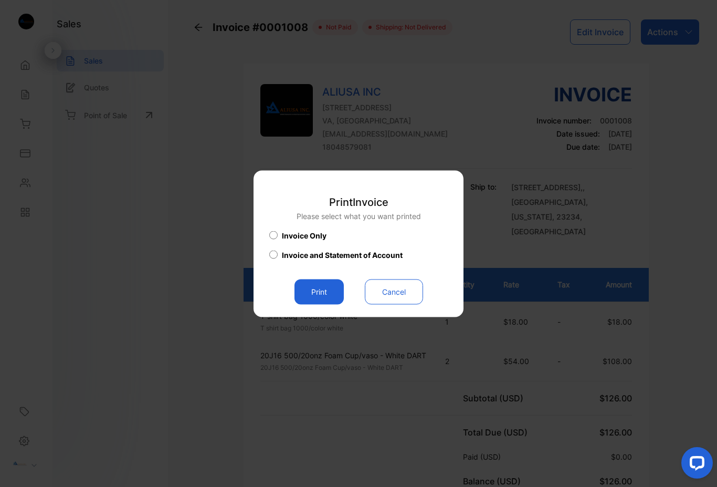
click at [321, 289] on button "Print" at bounding box center [319, 291] width 49 height 25
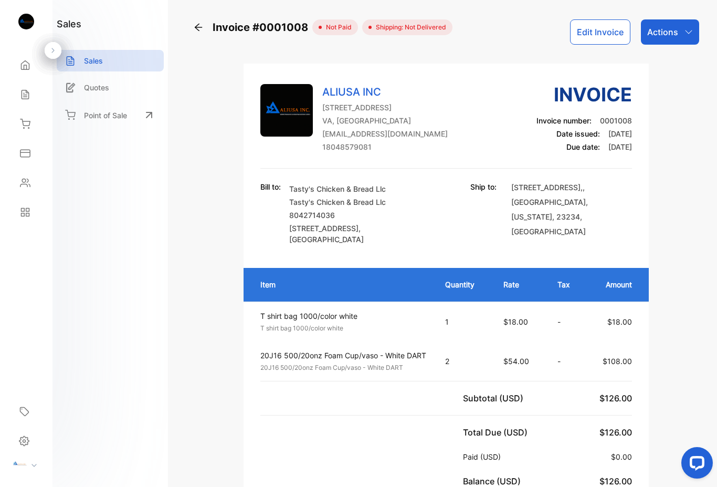
click at [684, 31] on div "Actions" at bounding box center [670, 31] width 58 height 25
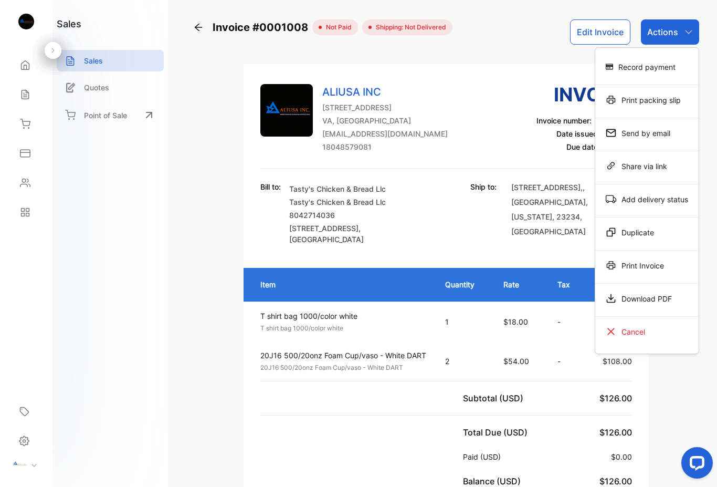
click at [650, 300] on div "Download PDF" at bounding box center [647, 298] width 103 height 21
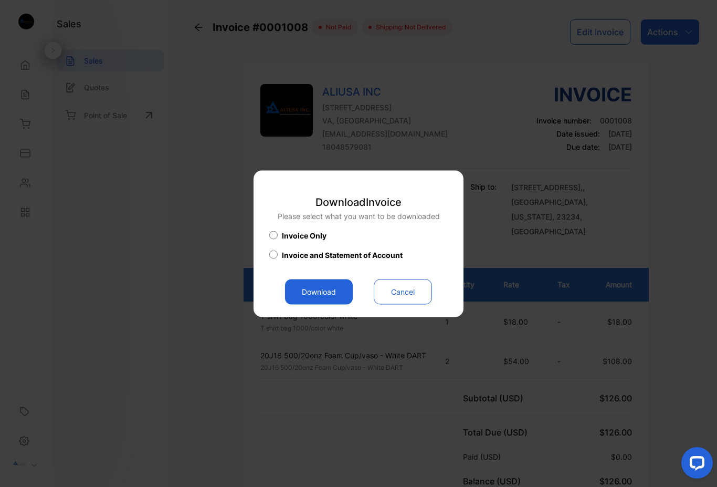
click at [322, 291] on button "Download" at bounding box center [319, 291] width 68 height 25
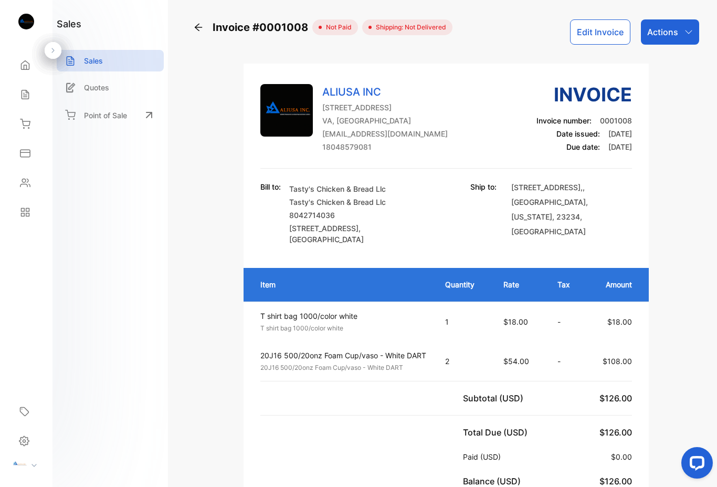
click at [691, 32] on icon "button" at bounding box center [688, 32] width 7 height 4
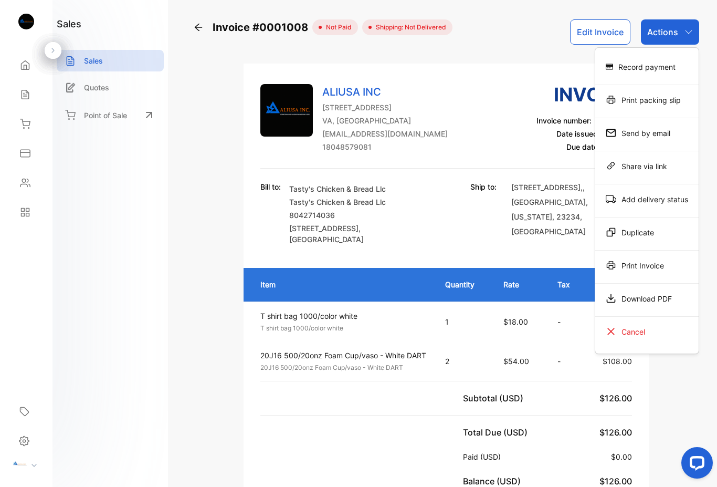
click at [450, 214] on div "Bill to: Tasty's Chicken & Bread Llc Tasty's Chicken & Bread Llc 8042714036 [ST…" at bounding box center [445, 213] width 371 height 64
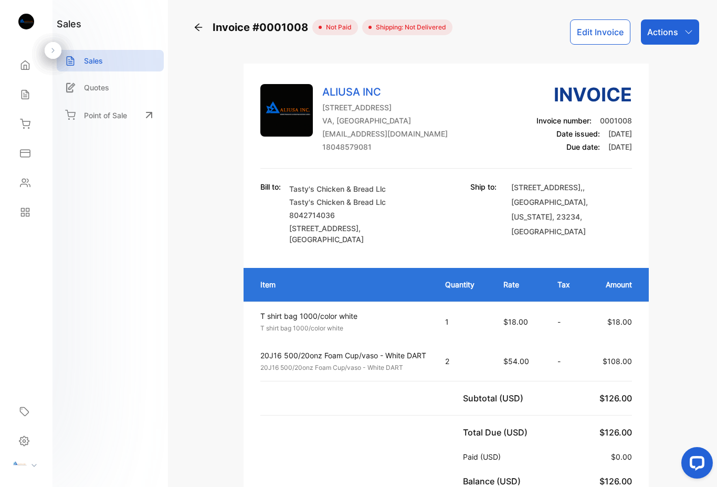
click at [672, 30] on p "Actions" at bounding box center [662, 32] width 31 height 13
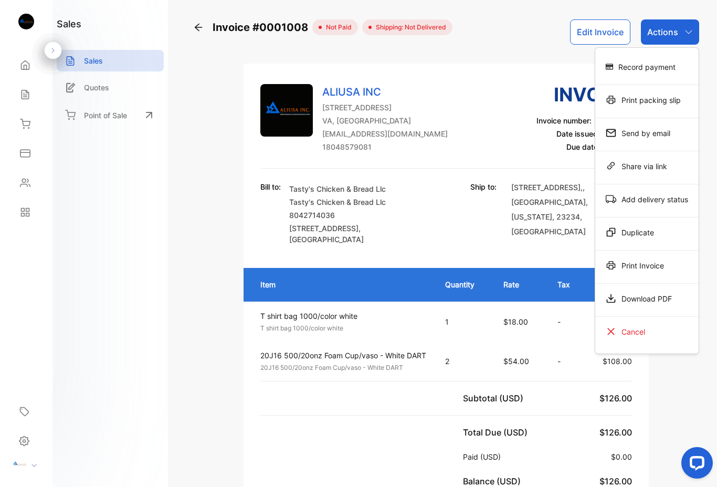
click at [664, 134] on div "Send by email" at bounding box center [647, 132] width 103 height 21
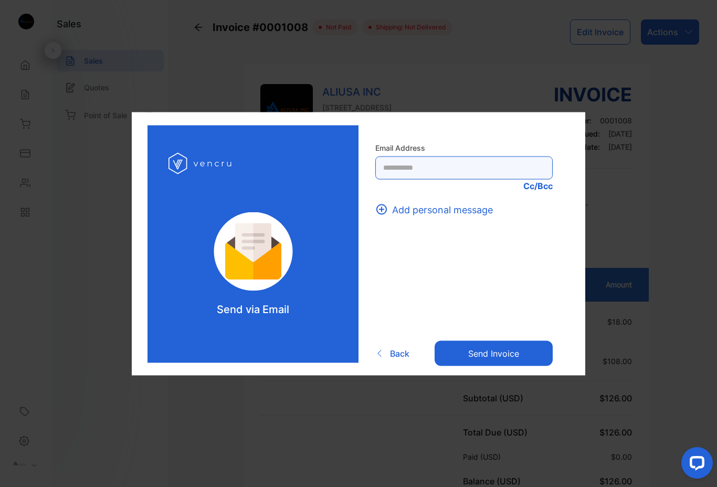
click at [497, 168] on Address-inputrecipient "text" at bounding box center [463, 167] width 177 height 23
type Address-inputrecipient "***"
type Address-inputrecipient "**********"
click at [516, 352] on button "Send invoice" at bounding box center [494, 353] width 118 height 25
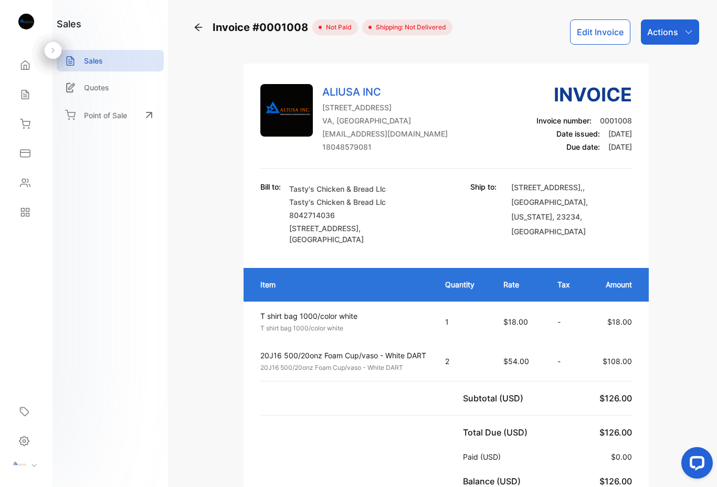
click at [666, 37] on p "Actions" at bounding box center [662, 32] width 31 height 13
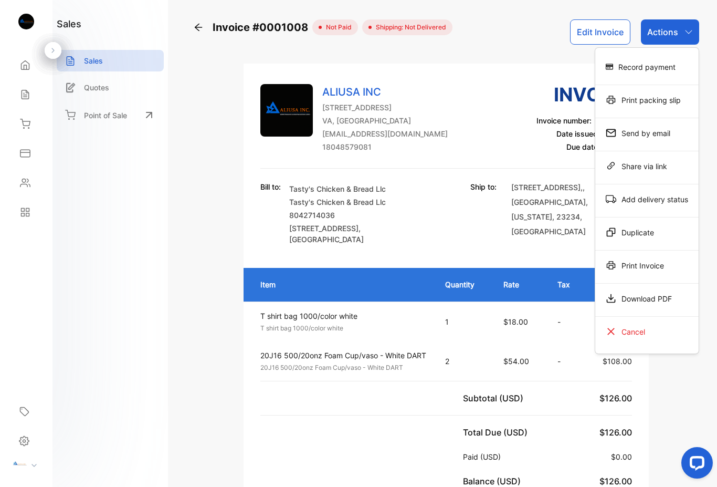
click at [663, 266] on div "Print Invoice" at bounding box center [647, 265] width 103 height 21
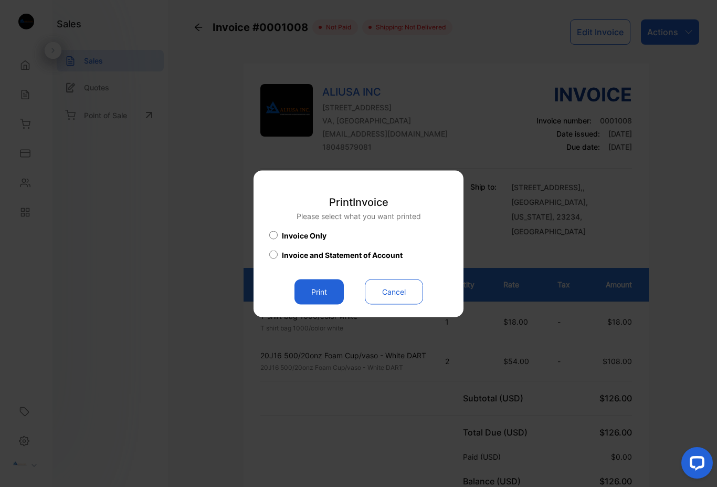
click at [335, 288] on button "Print" at bounding box center [319, 291] width 49 height 25
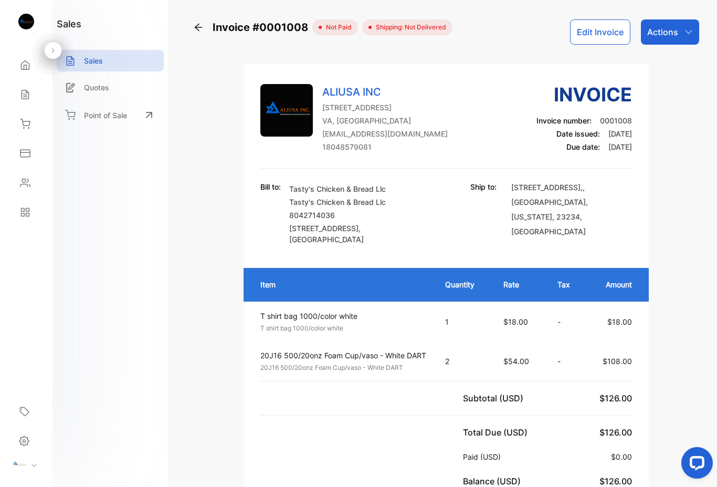
click at [681, 35] on div "Actions" at bounding box center [670, 31] width 58 height 25
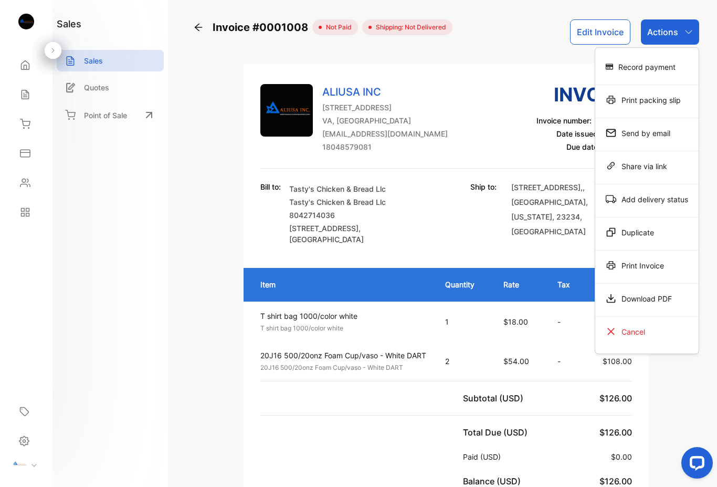
click at [650, 299] on div "Download PDF" at bounding box center [647, 298] width 103 height 21
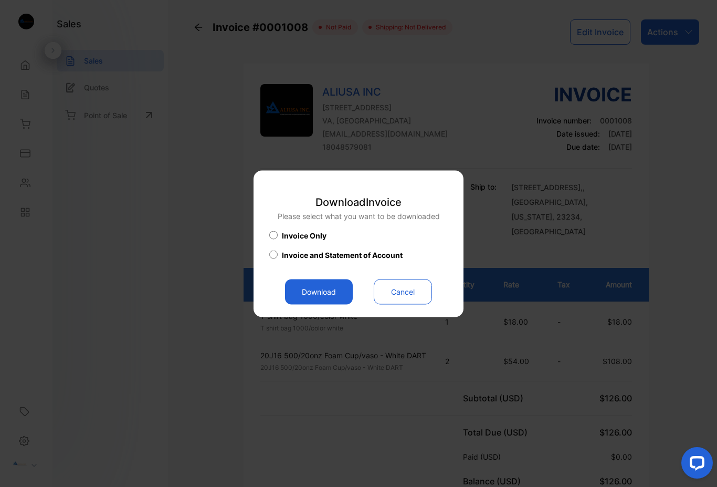
click at [331, 290] on button "Download" at bounding box center [319, 291] width 68 height 25
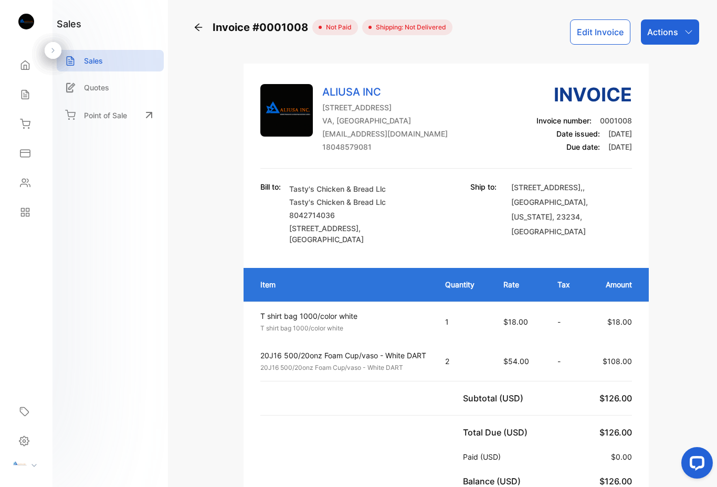
click at [696, 33] on div "Actions" at bounding box center [670, 31] width 58 height 25
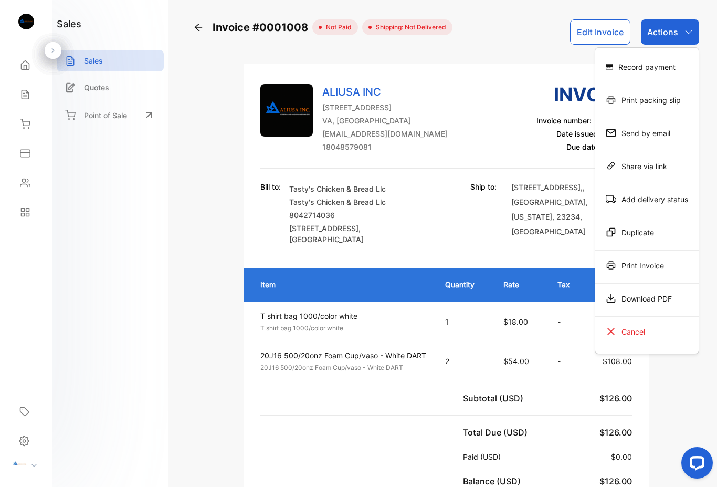
click at [657, 270] on div "Print Invoice" at bounding box center [647, 265] width 103 height 21
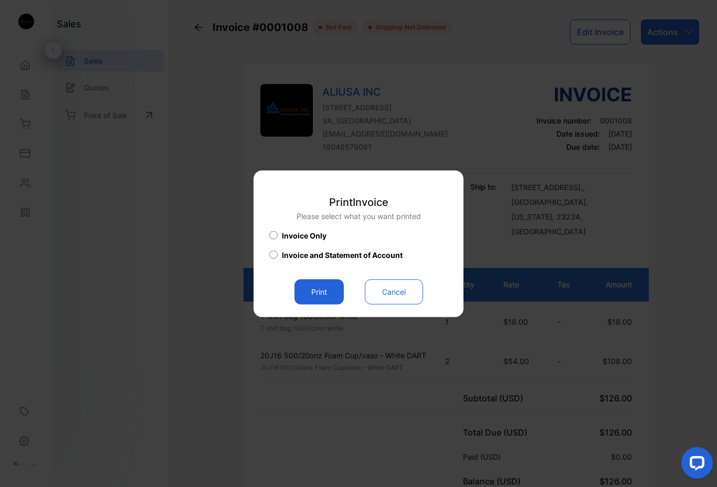
click at [396, 296] on button "Cancel" at bounding box center [394, 291] width 58 height 25
